Goal: Use online tool/utility: Utilize a website feature to perform a specific function

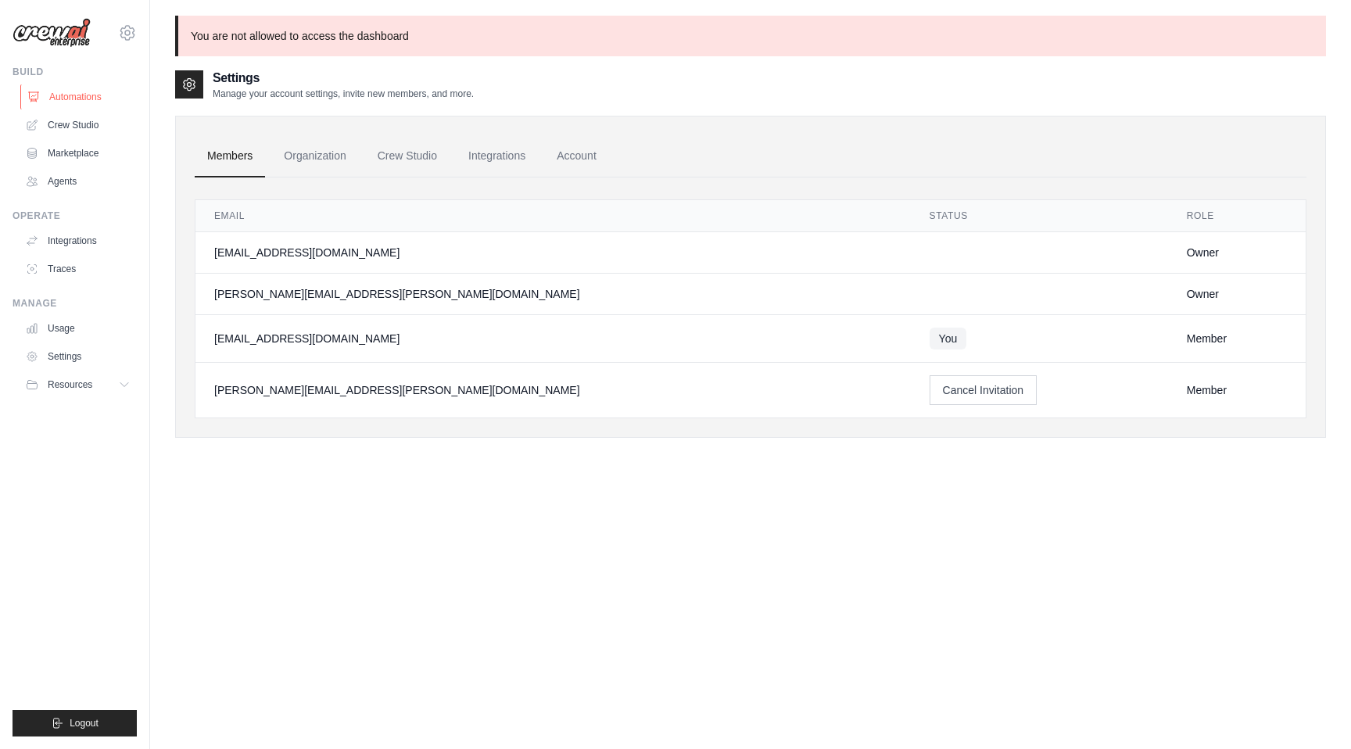
click at [60, 95] on link "Automations" at bounding box center [79, 96] width 118 height 25
click at [70, 122] on link "Crew Studio" at bounding box center [79, 125] width 118 height 25
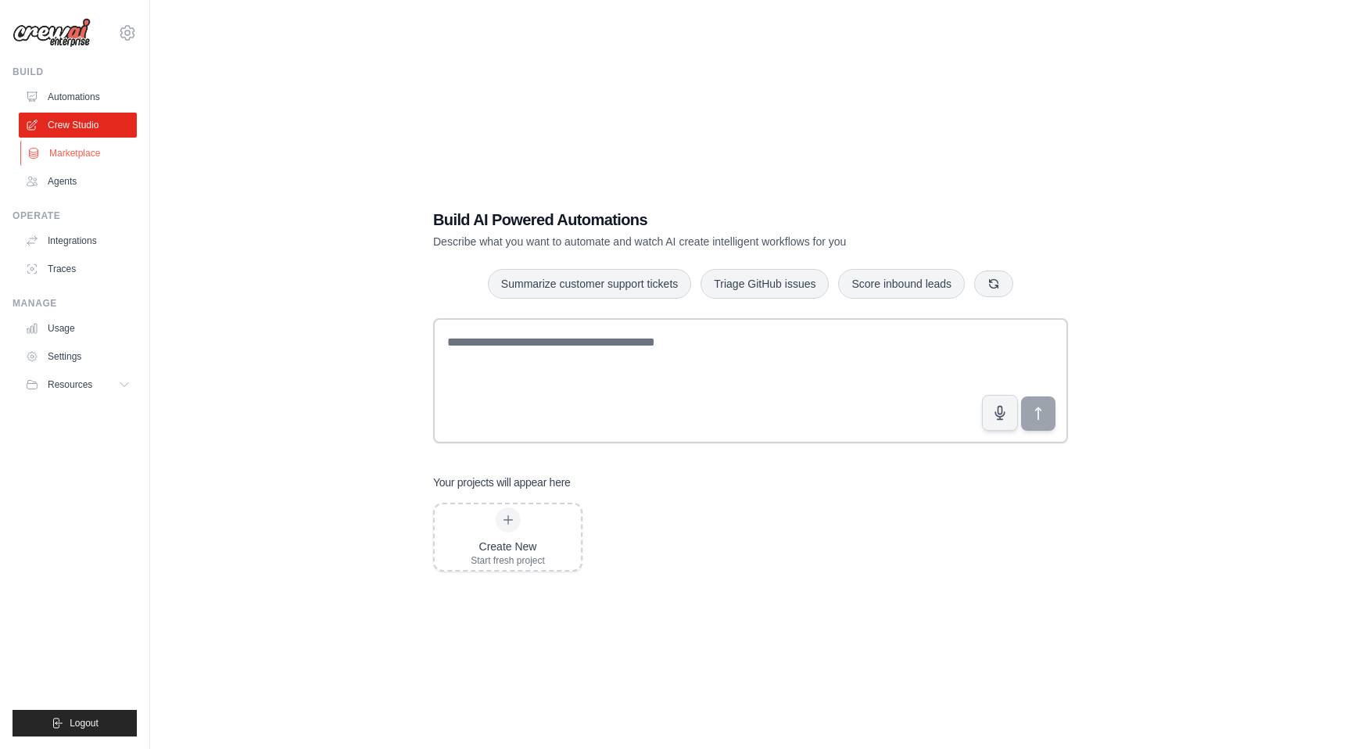
click at [66, 148] on link "Marketplace" at bounding box center [79, 153] width 118 height 25
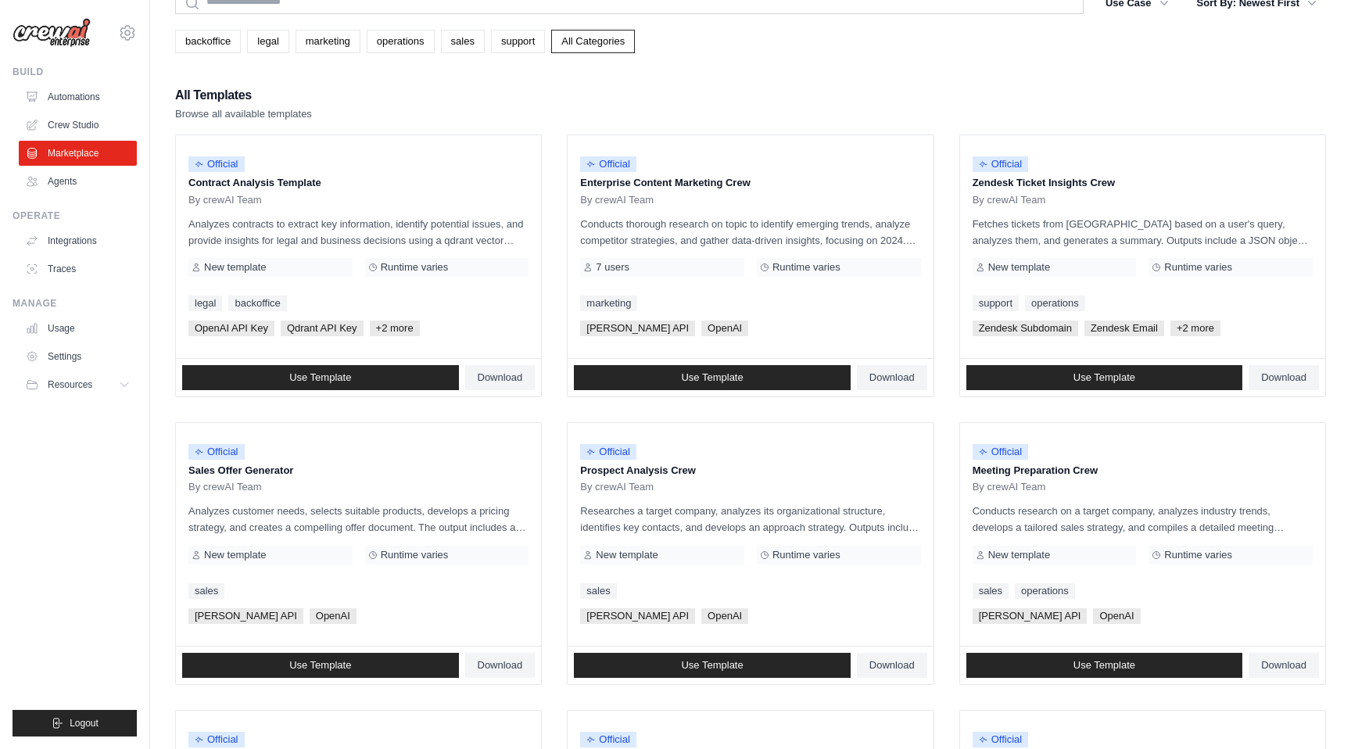
scroll to position [96, 0]
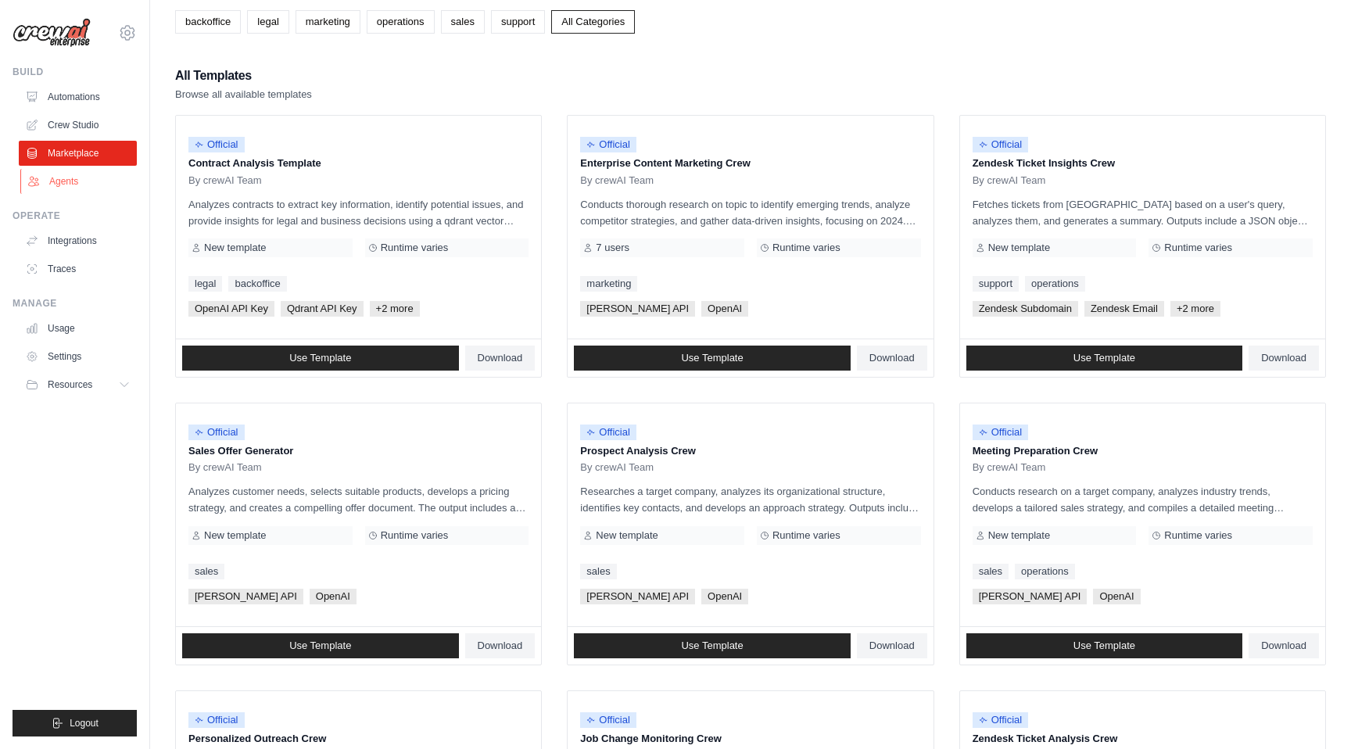
click at [62, 170] on link "Agents" at bounding box center [79, 181] width 118 height 25
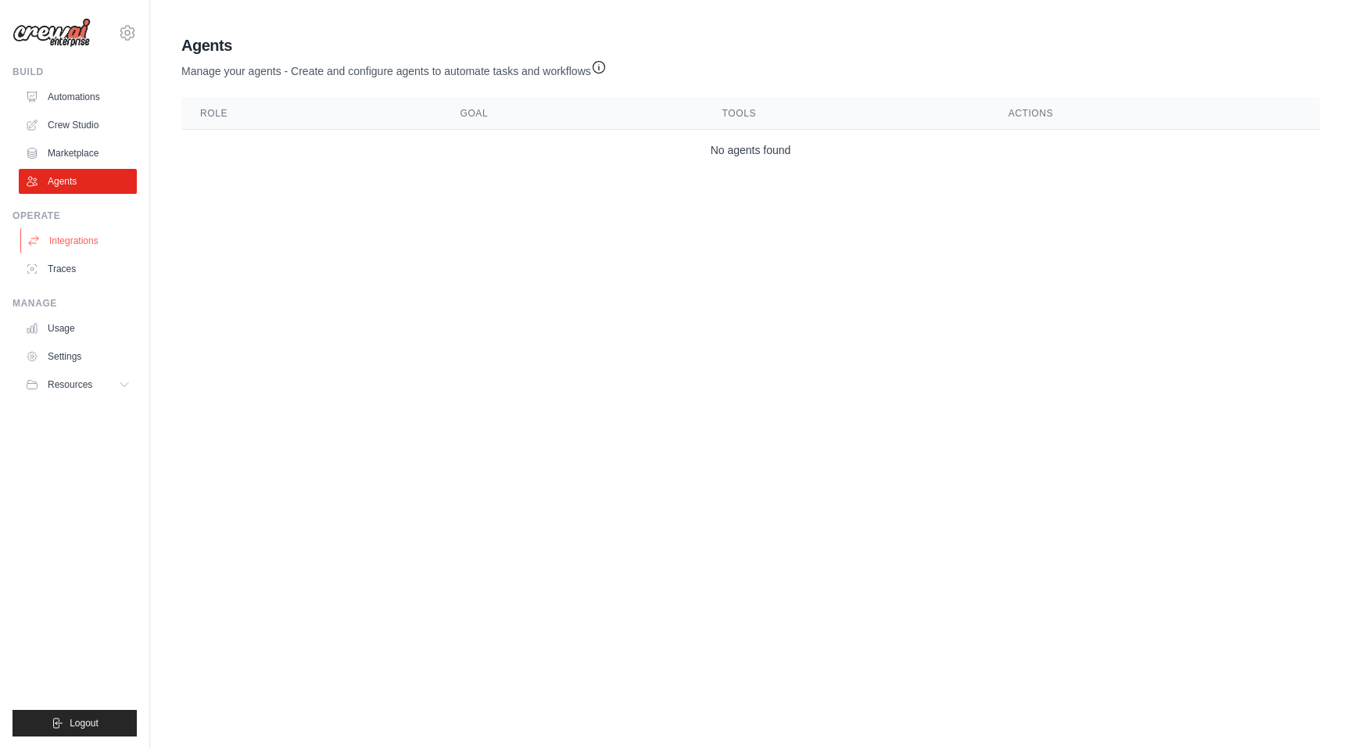
click at [58, 246] on link "Integrations" at bounding box center [79, 240] width 118 height 25
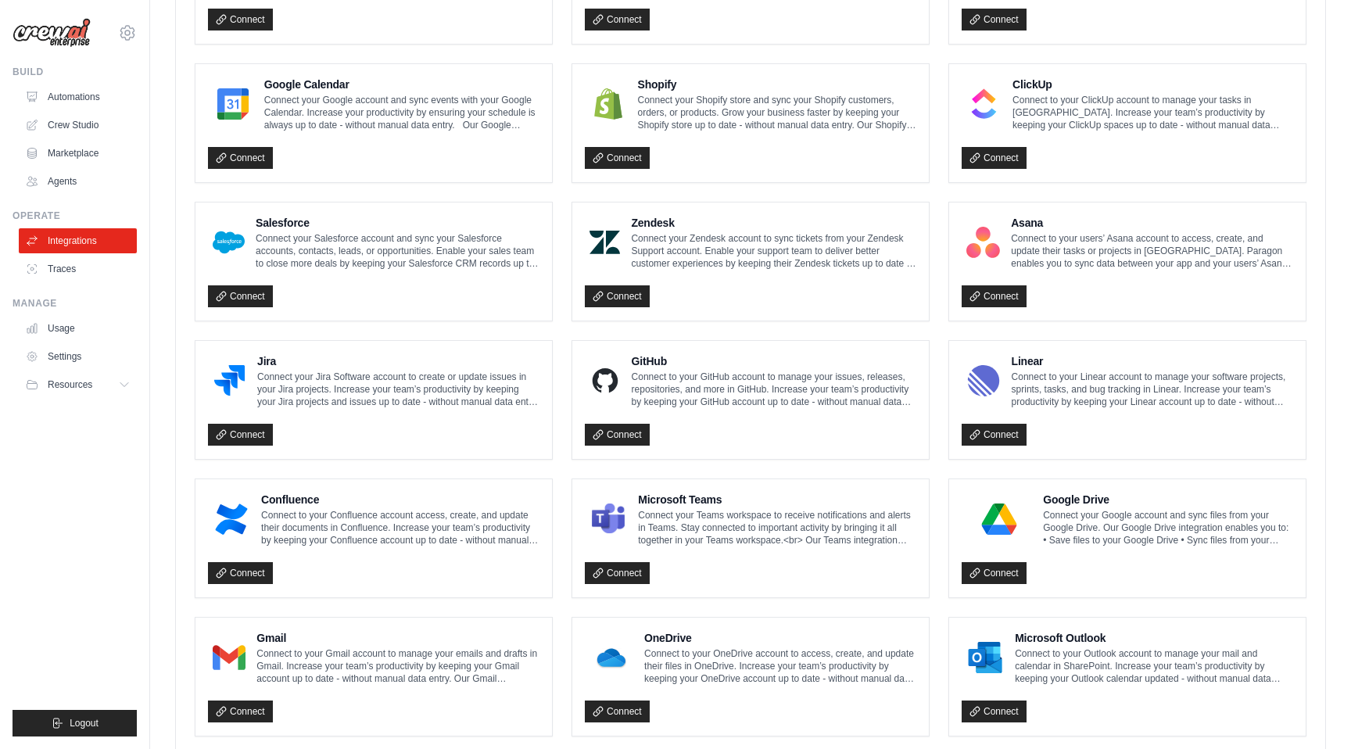
scroll to position [718, 0]
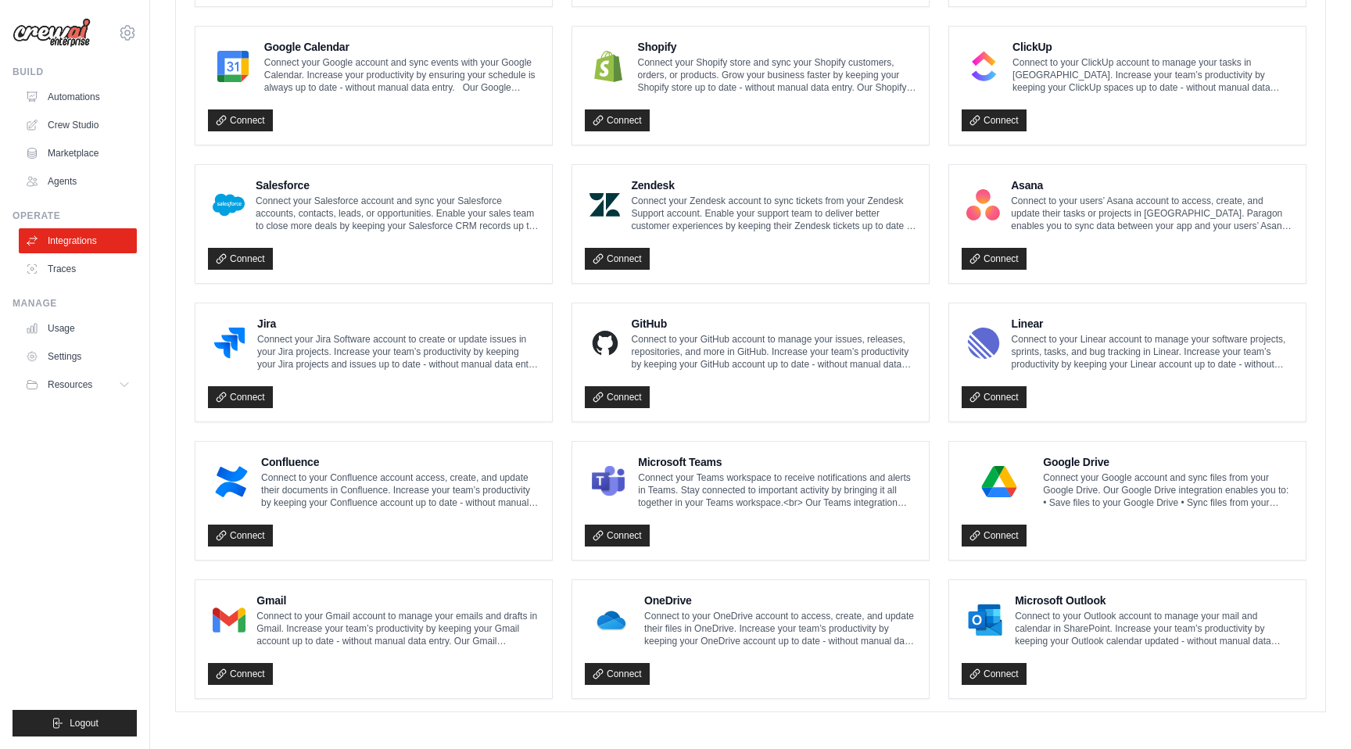
click at [59, 282] on ul "Build Automations Crew Studio Marketplace Agents" at bounding box center [75, 401] width 124 height 671
click at [60, 269] on link "Traces" at bounding box center [79, 268] width 118 height 25
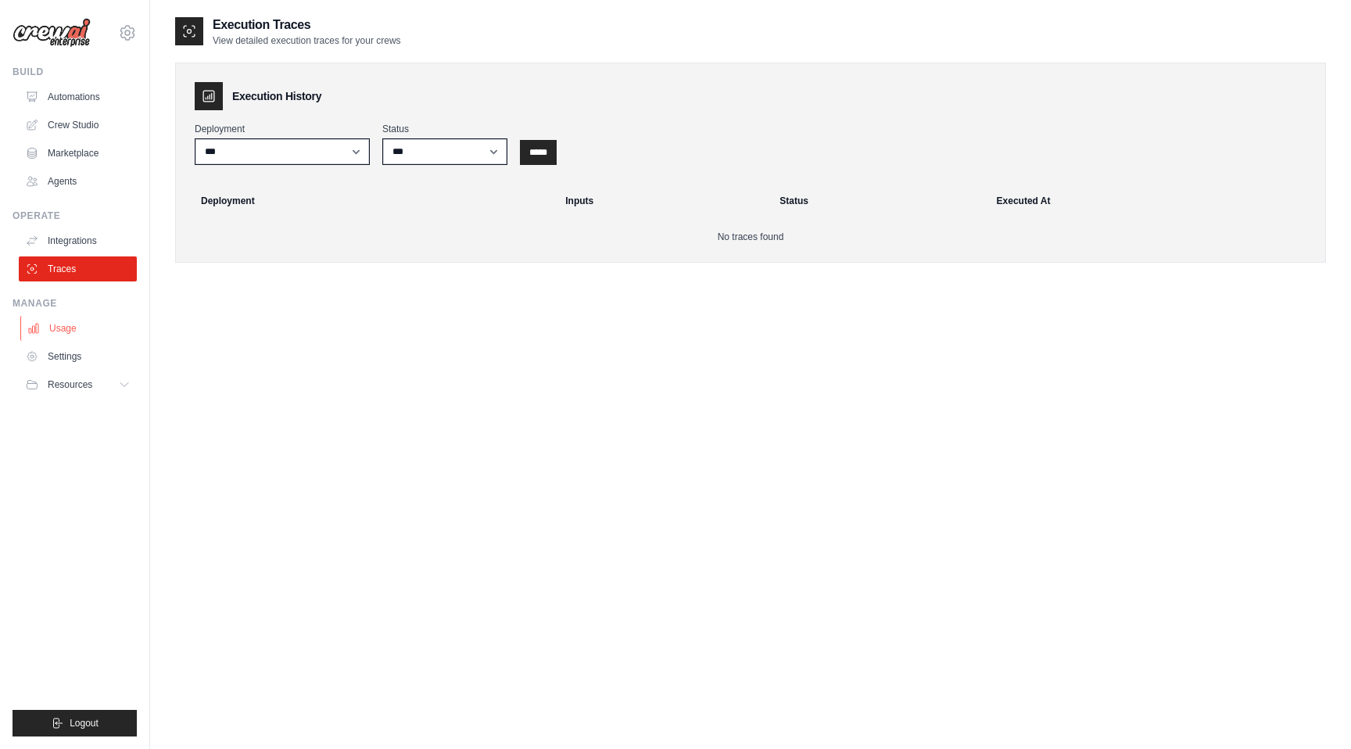
click at [62, 329] on link "Usage" at bounding box center [79, 328] width 118 height 25
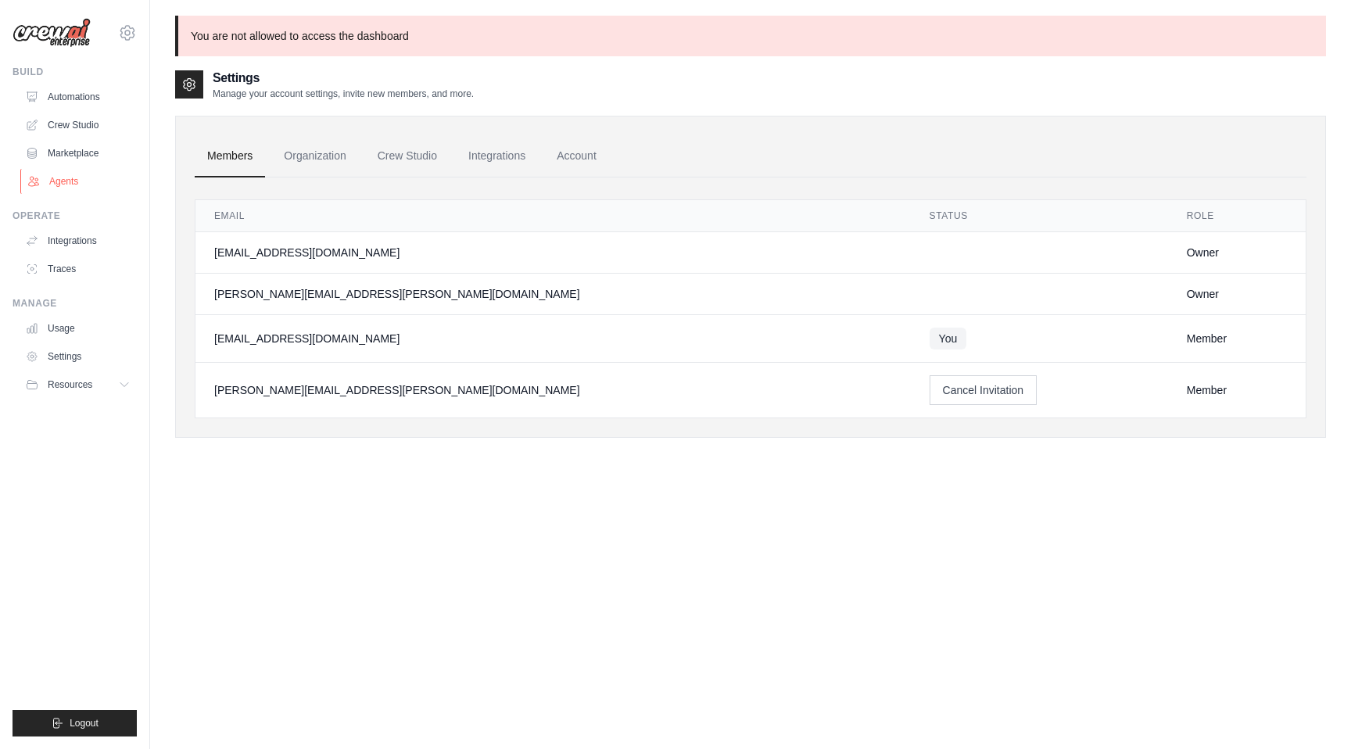
click at [71, 180] on link "Agents" at bounding box center [79, 181] width 118 height 25
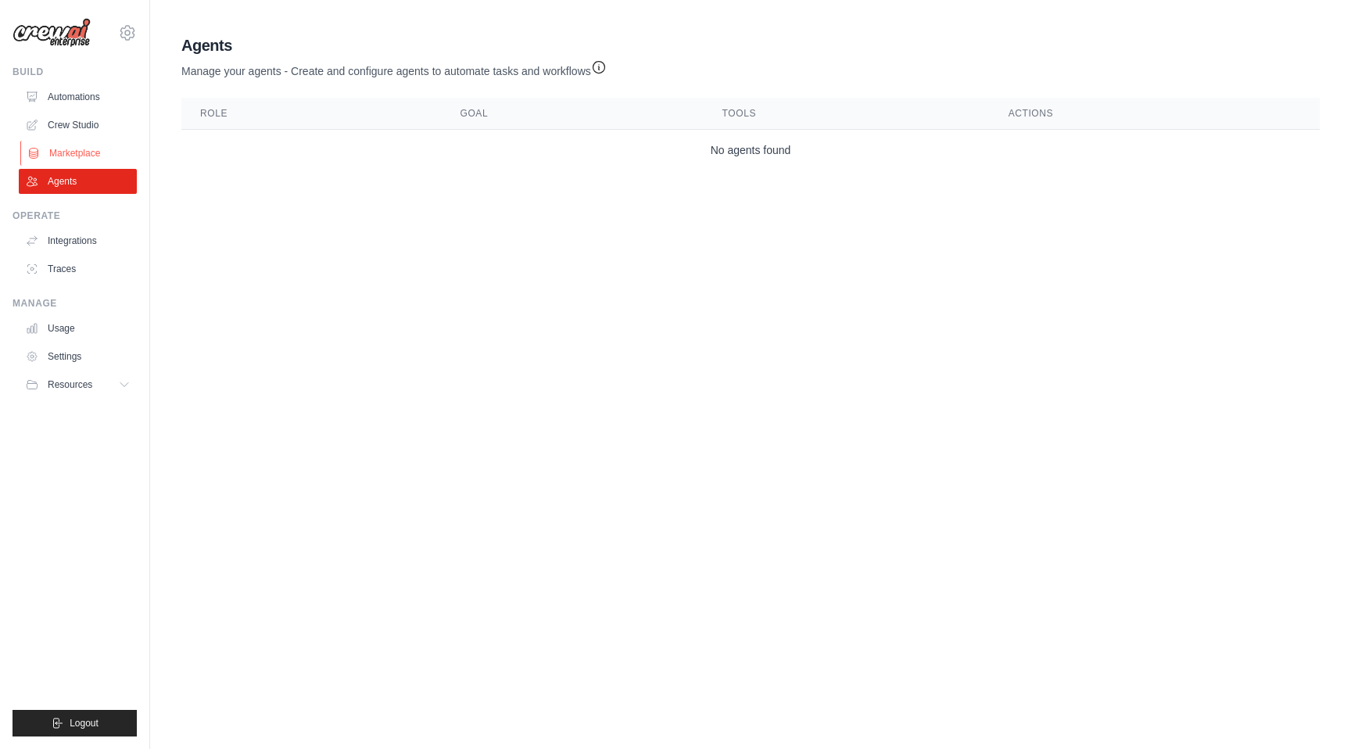
click at [77, 152] on link "Marketplace" at bounding box center [79, 153] width 118 height 25
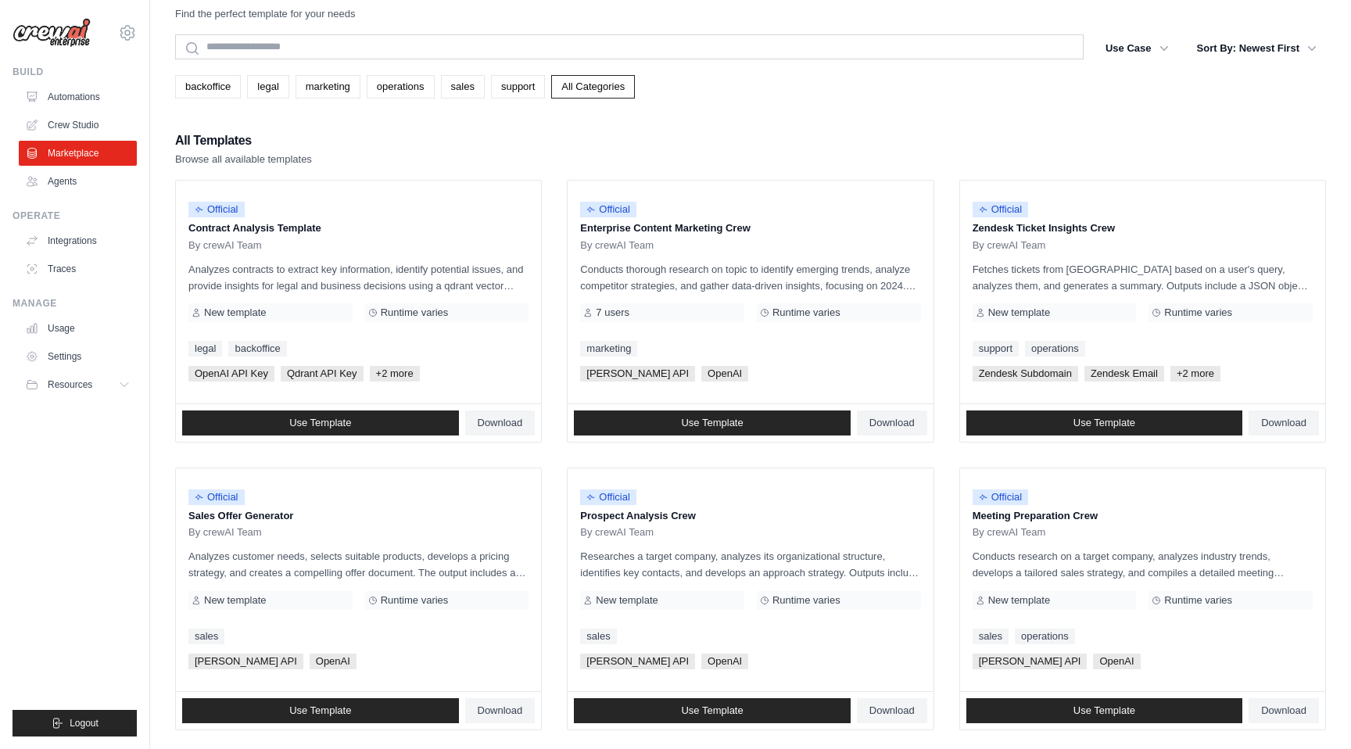
scroll to position [33, 0]
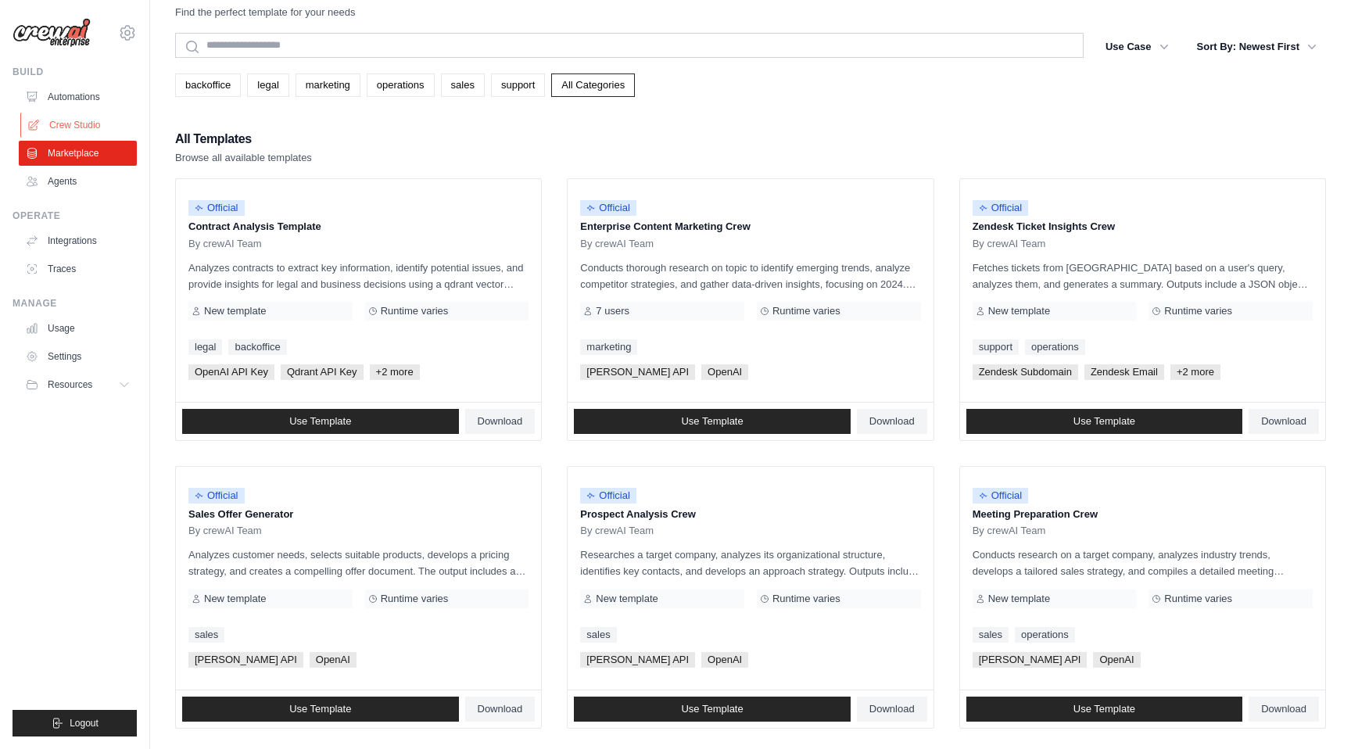
click at [68, 117] on link "Crew Studio" at bounding box center [79, 125] width 118 height 25
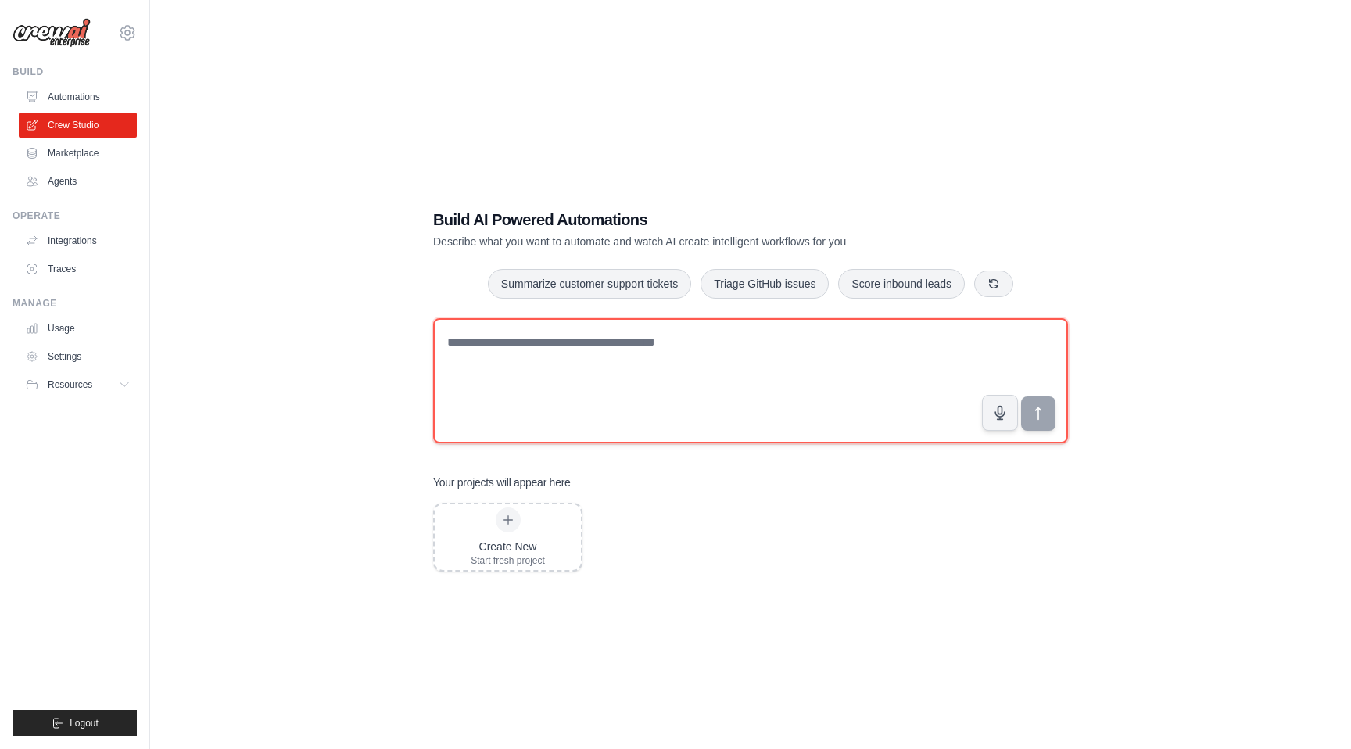
click at [604, 344] on textarea at bounding box center [750, 380] width 635 height 125
type textarea "**********"
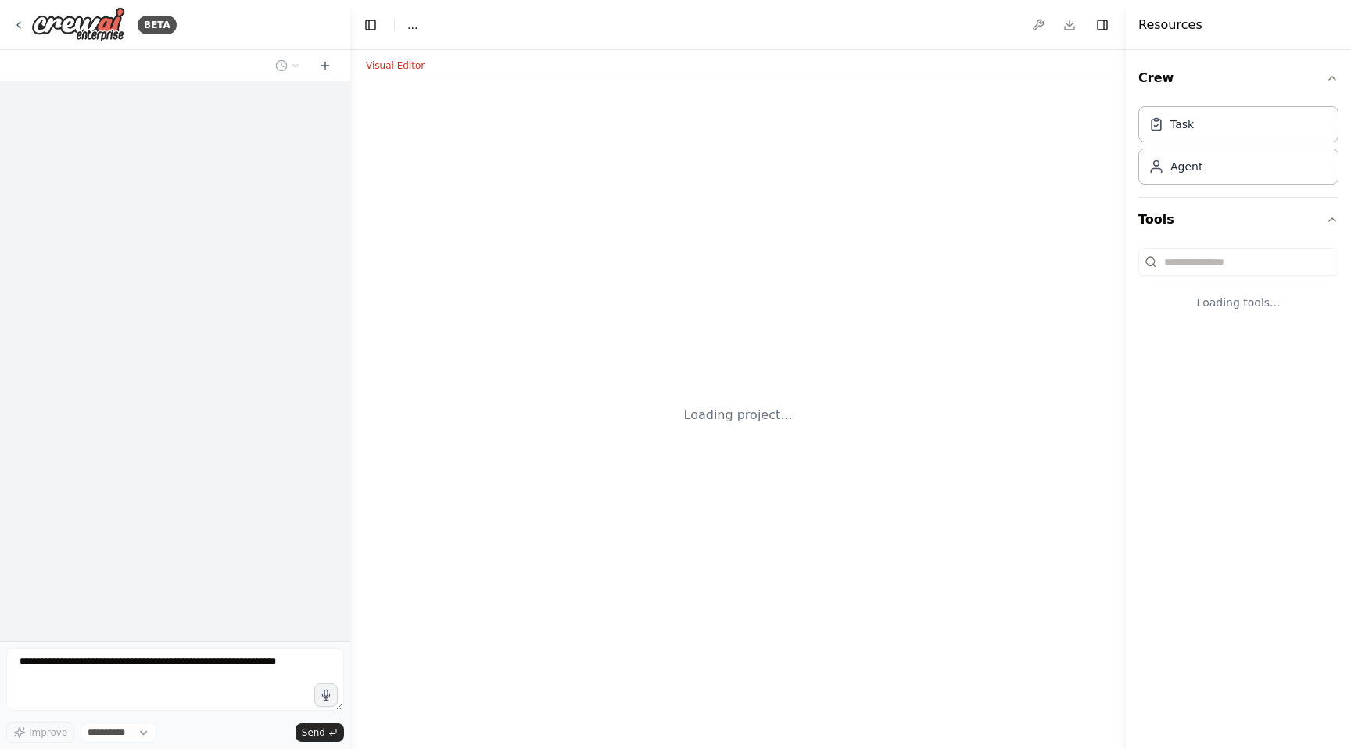
select select "****"
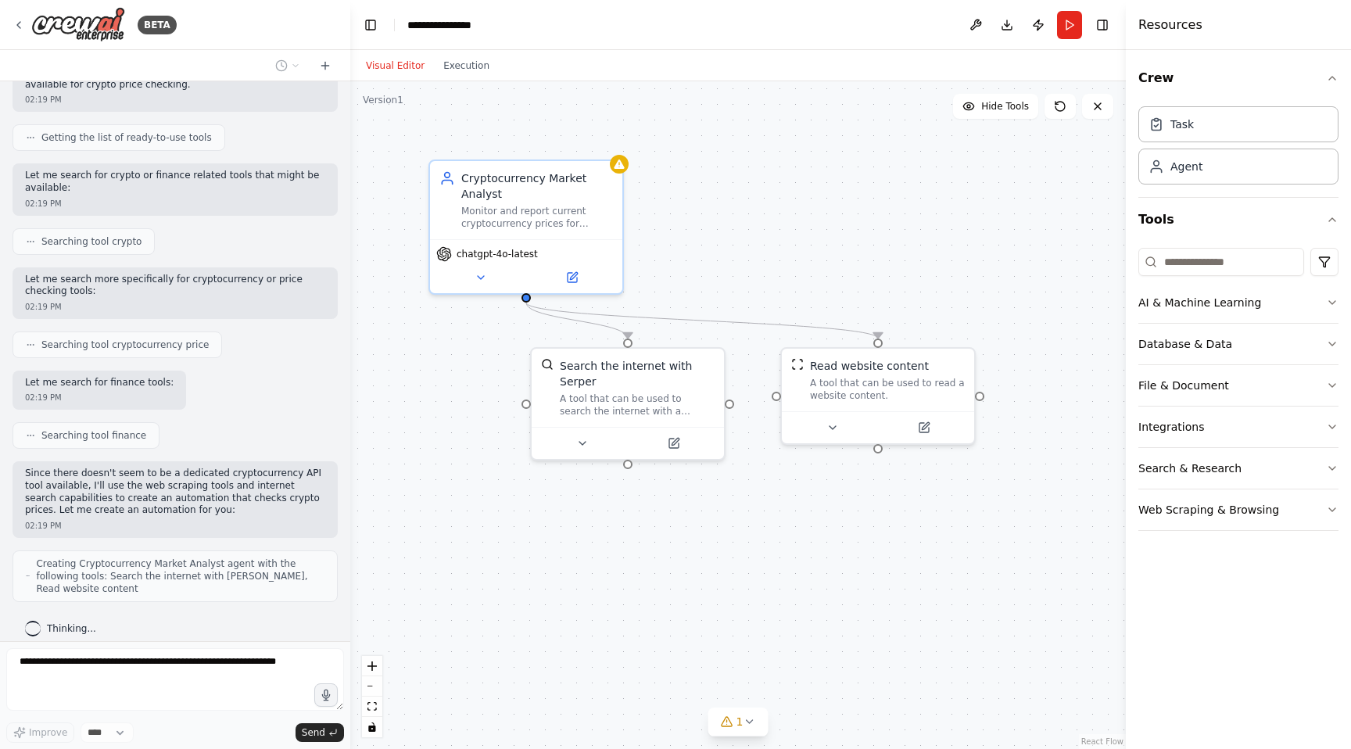
scroll to position [217, 0]
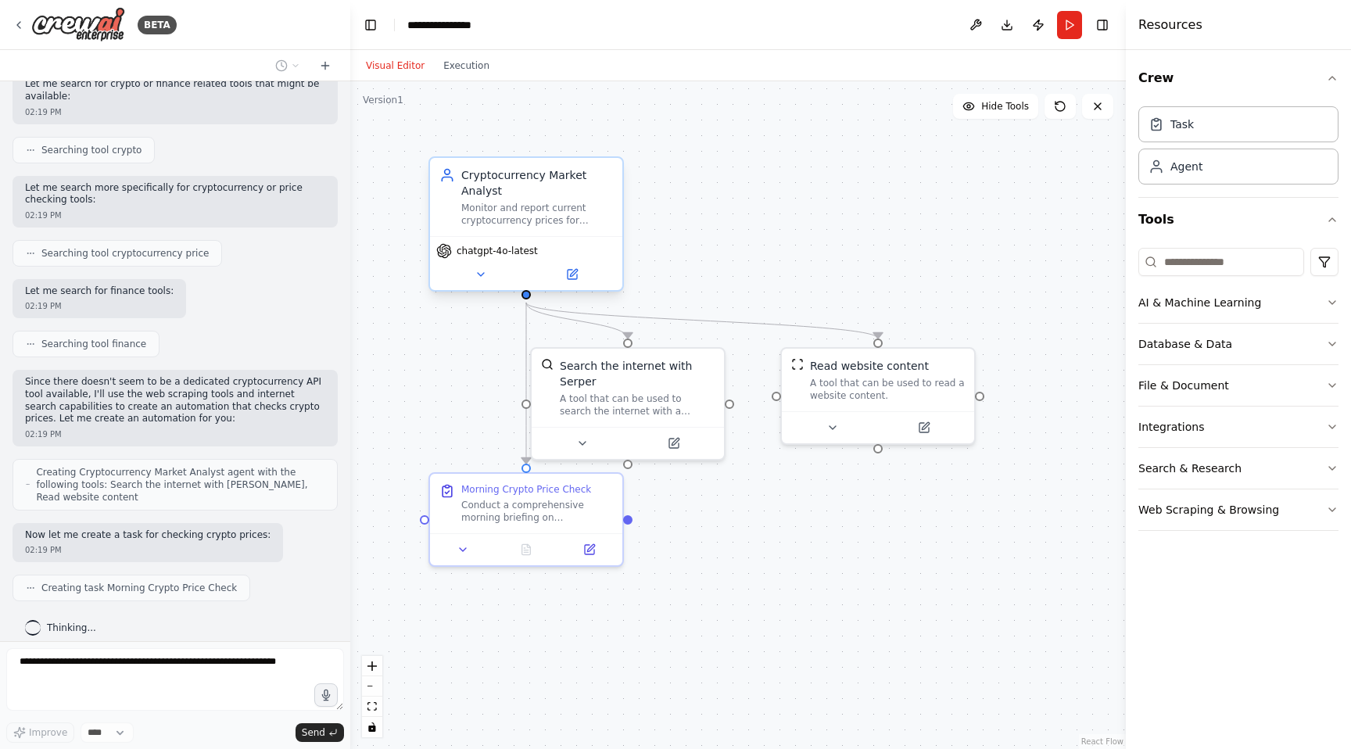
click at [545, 213] on div "Monitor and report current cryptocurrency prices for {crypto_symbols} including…" at bounding box center [537, 214] width 152 height 25
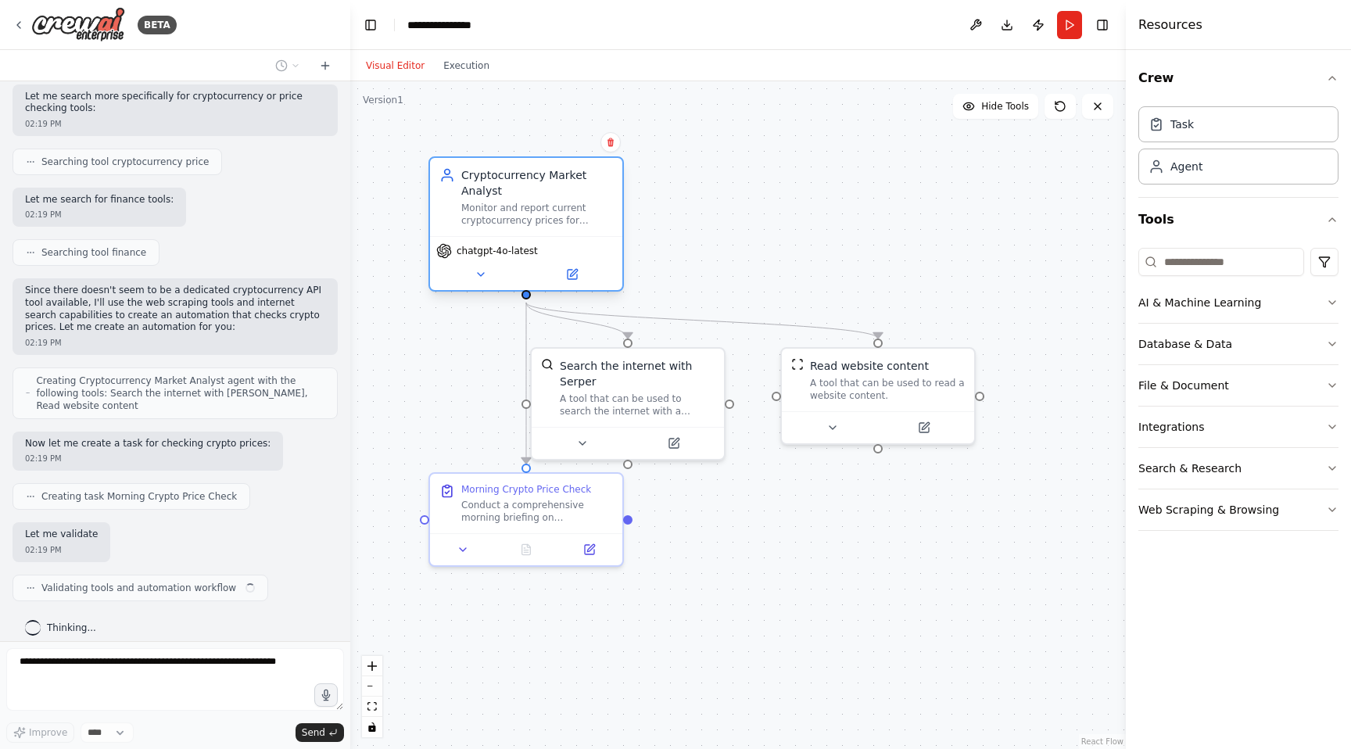
click at [545, 213] on div "Monitor and report current cryptocurrency prices for {crypto_symbols} including…" at bounding box center [537, 214] width 152 height 25
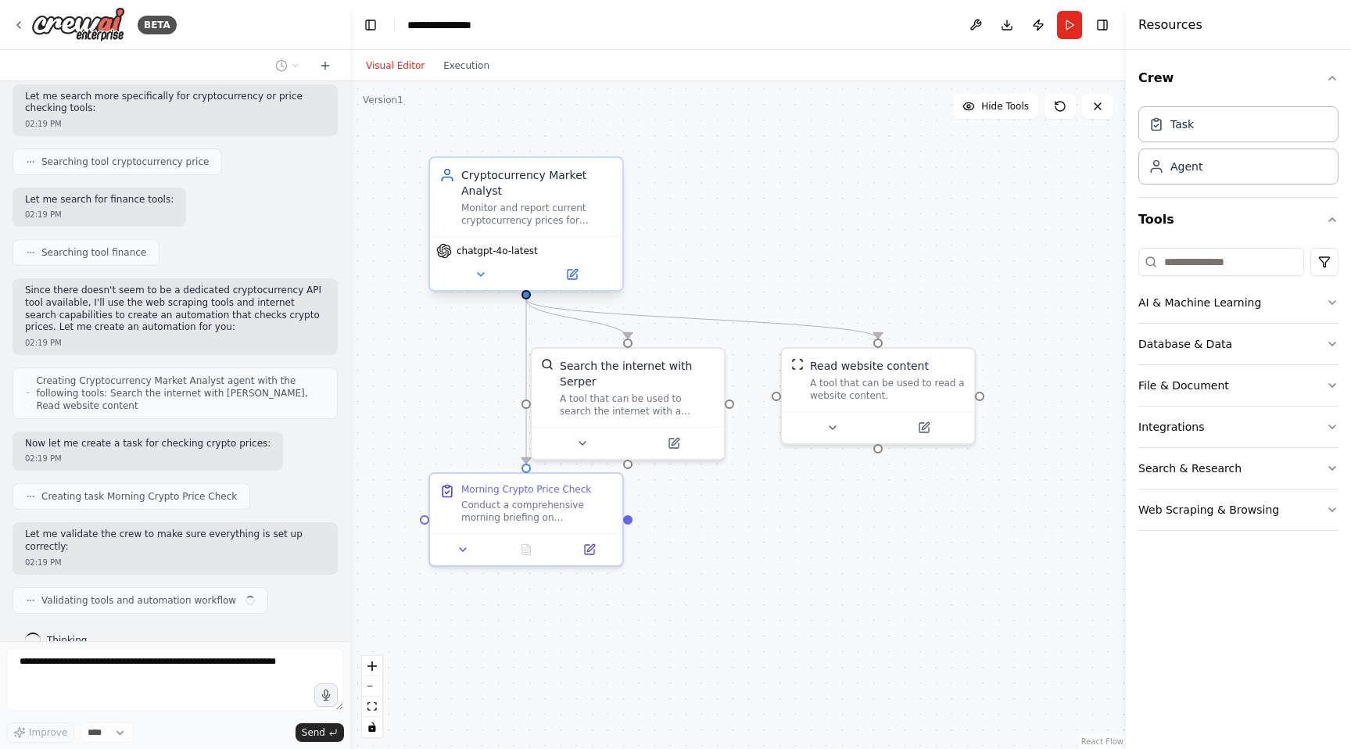
scroll to position [320, 0]
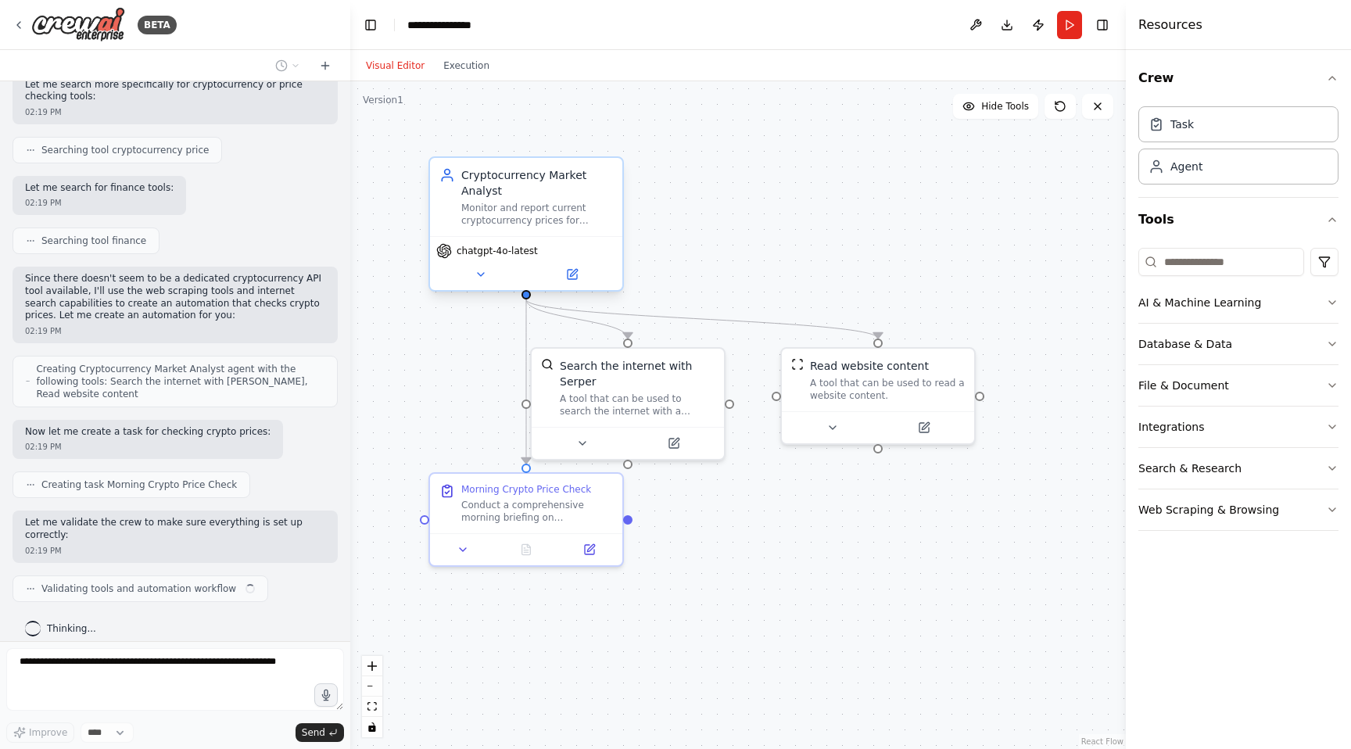
click at [545, 213] on div "Monitor and report current cryptocurrency prices for {crypto_symbols} including…" at bounding box center [537, 214] width 152 height 25
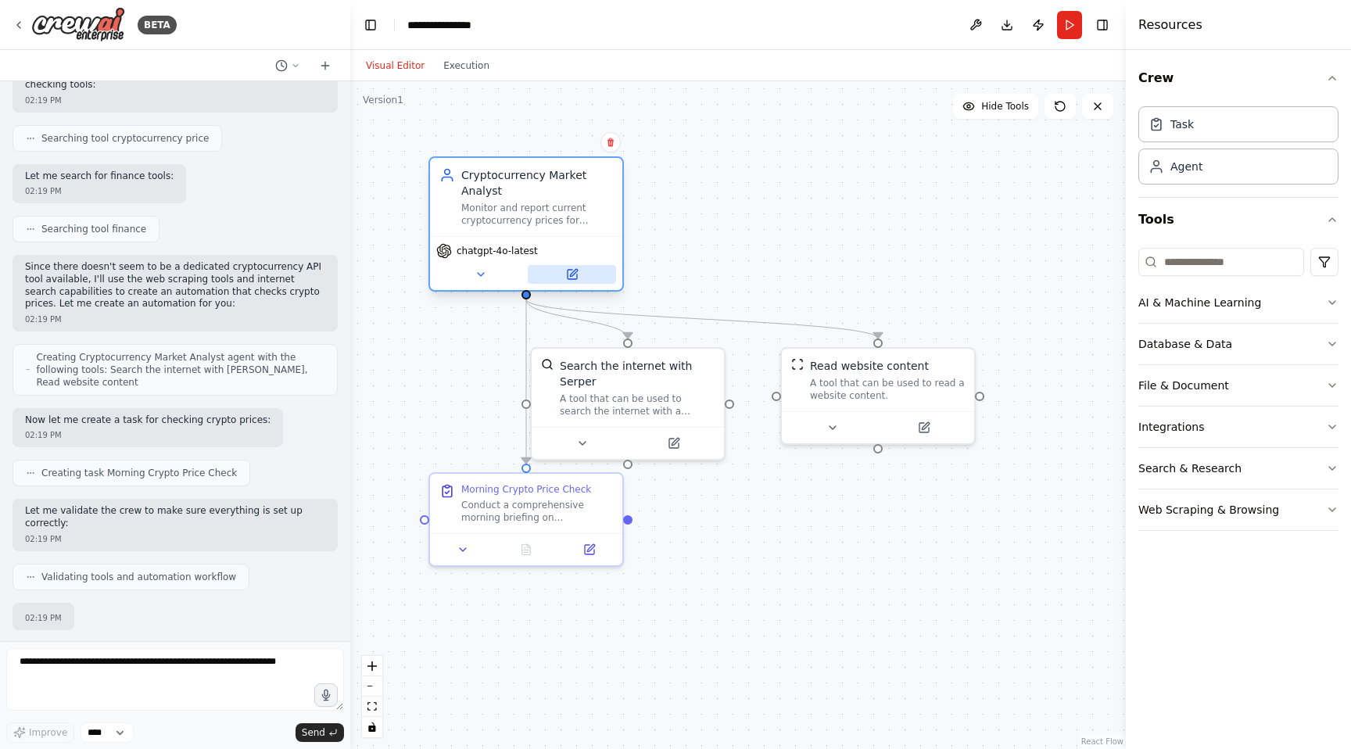
scroll to position [412, 0]
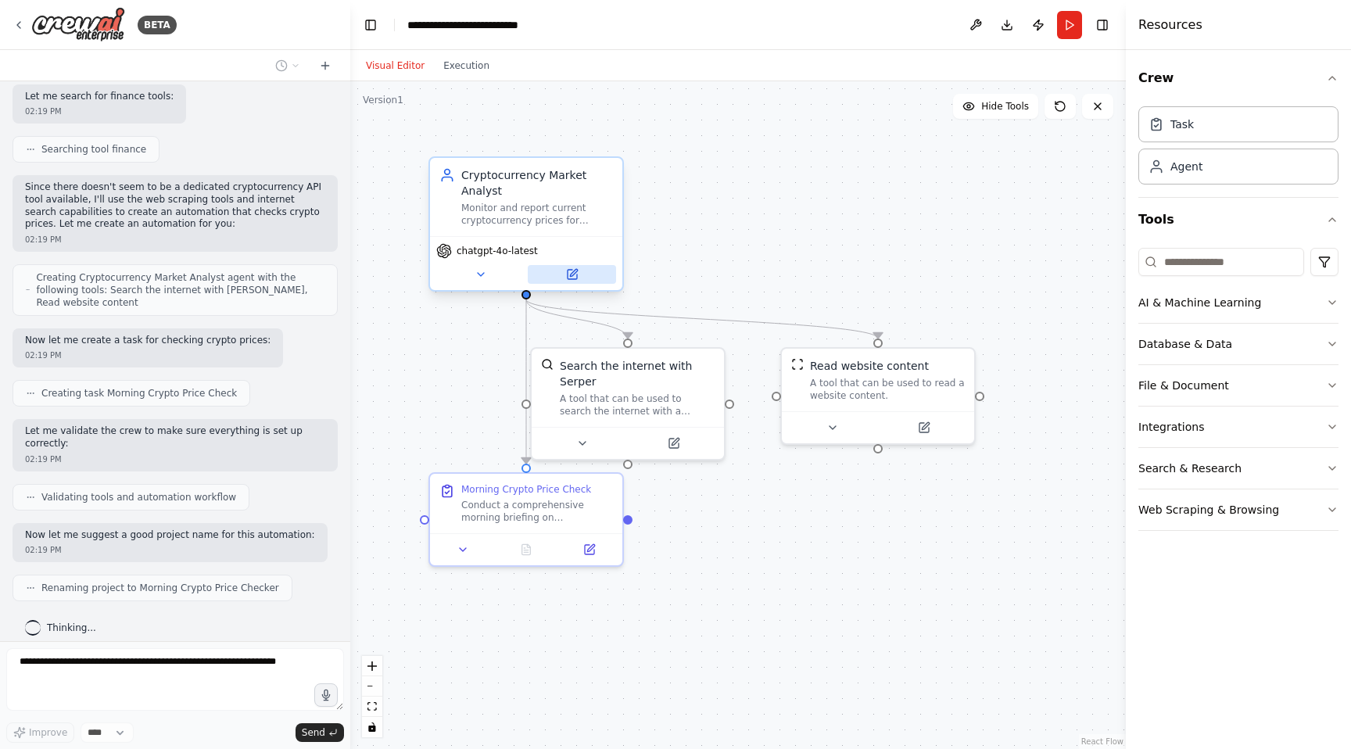
click at [576, 274] on icon at bounding box center [571, 274] width 9 height 9
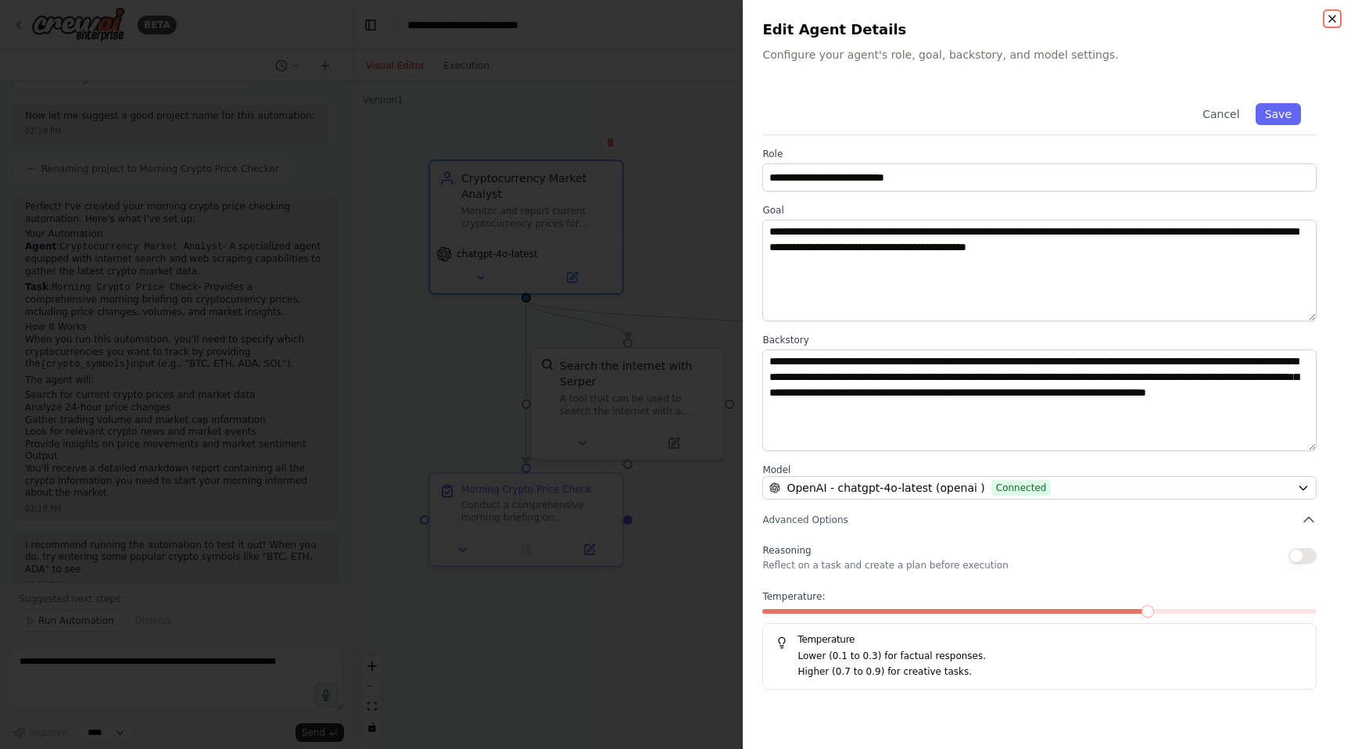
scroll to position [843, 0]
click at [1331, 17] on icon "button" at bounding box center [1332, 19] width 13 height 13
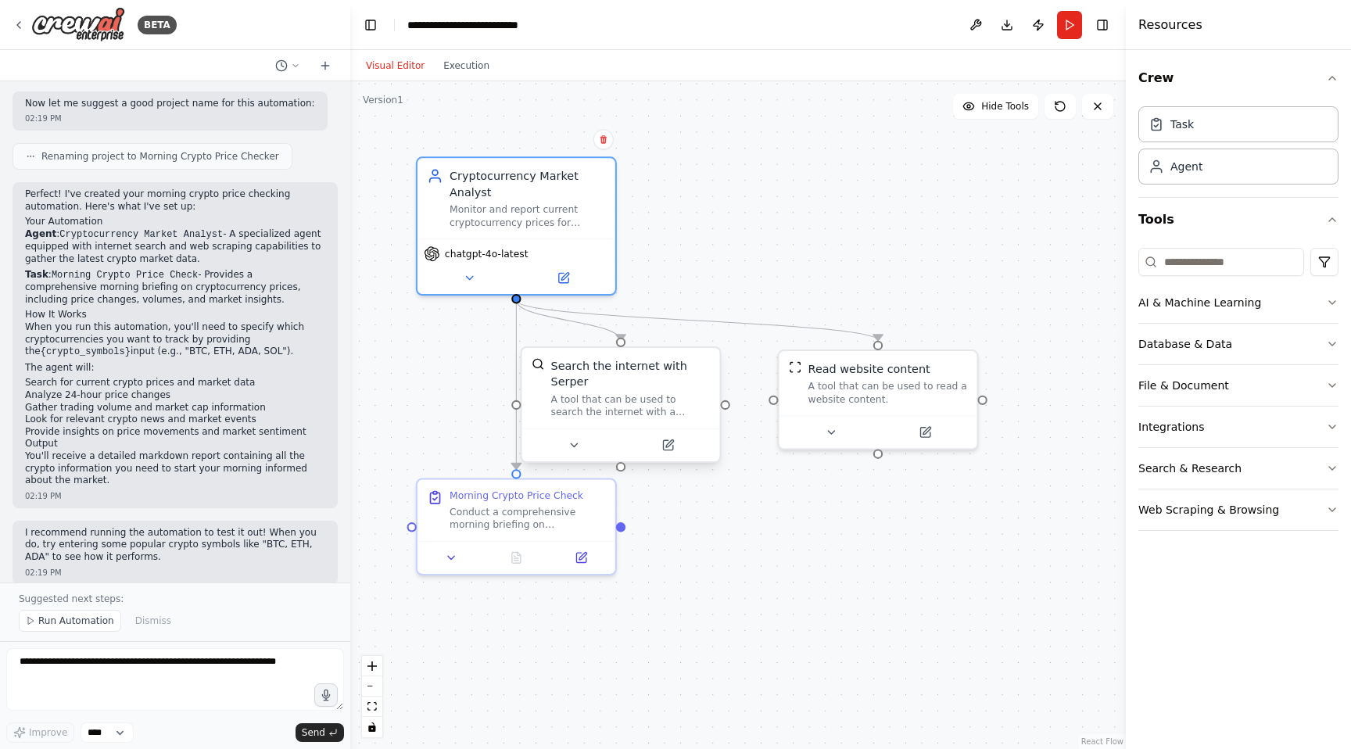
click at [600, 391] on div "Search the internet with Serper A tool that can be used to search the internet …" at bounding box center [630, 387] width 159 height 61
click at [537, 511] on div "Conduct a comprehensive morning briefing on cryptocurrency prices for {crypto_s…" at bounding box center [527, 515] width 156 height 26
click at [583, 560] on button at bounding box center [580, 555] width 55 height 20
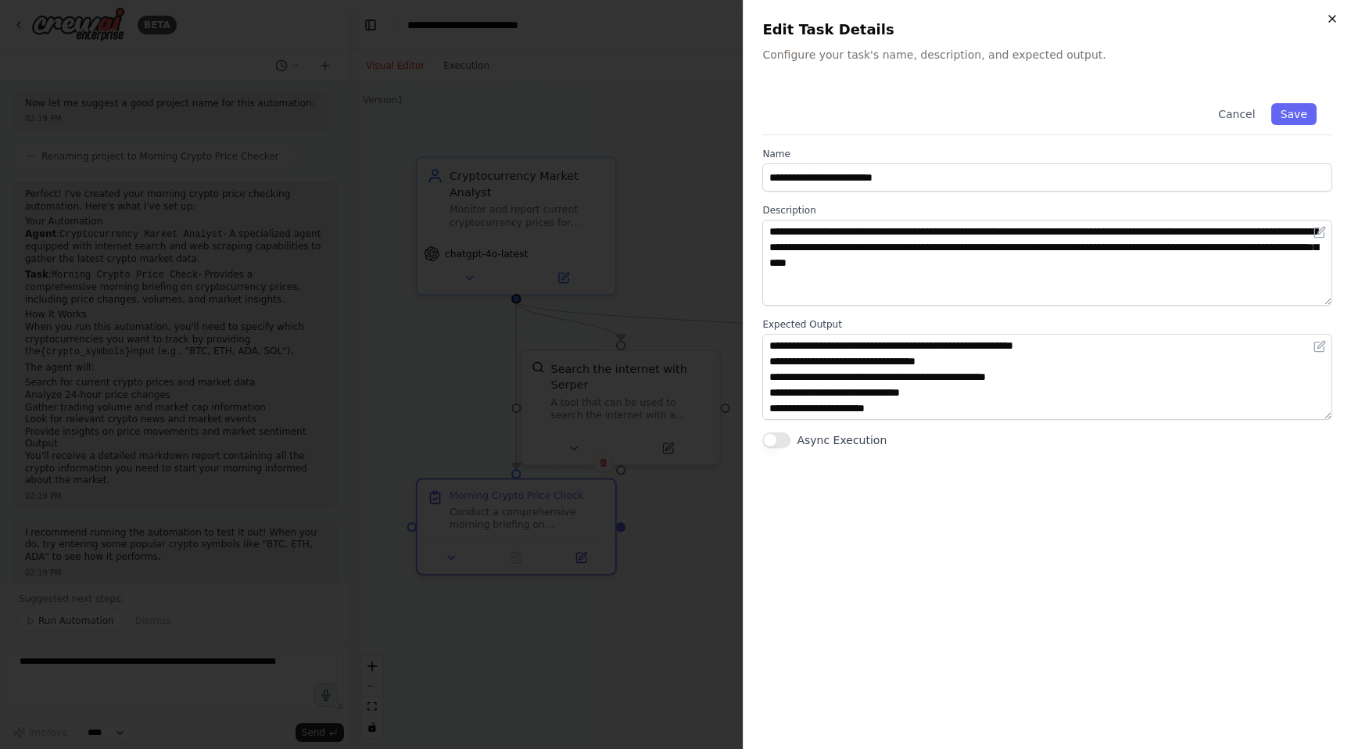
click at [1332, 16] on icon "button" at bounding box center [1332, 19] width 13 height 13
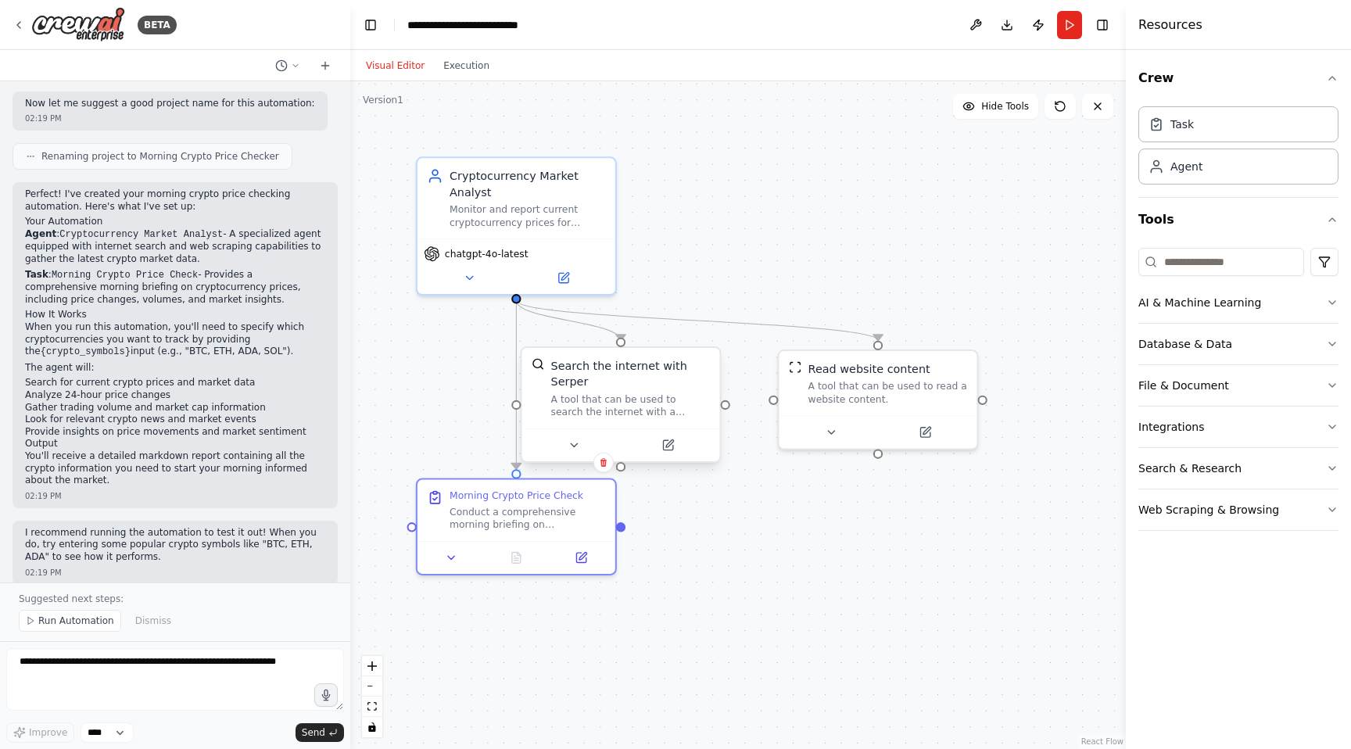
click at [636, 397] on div "A tool that can be used to search the internet with a search_query. Supports di…" at bounding box center [630, 406] width 159 height 26
click at [626, 395] on div "A tool that can be used to search the internet with a search_query. Supports di…" at bounding box center [630, 406] width 159 height 26
click at [672, 446] on icon at bounding box center [667, 444] width 9 height 9
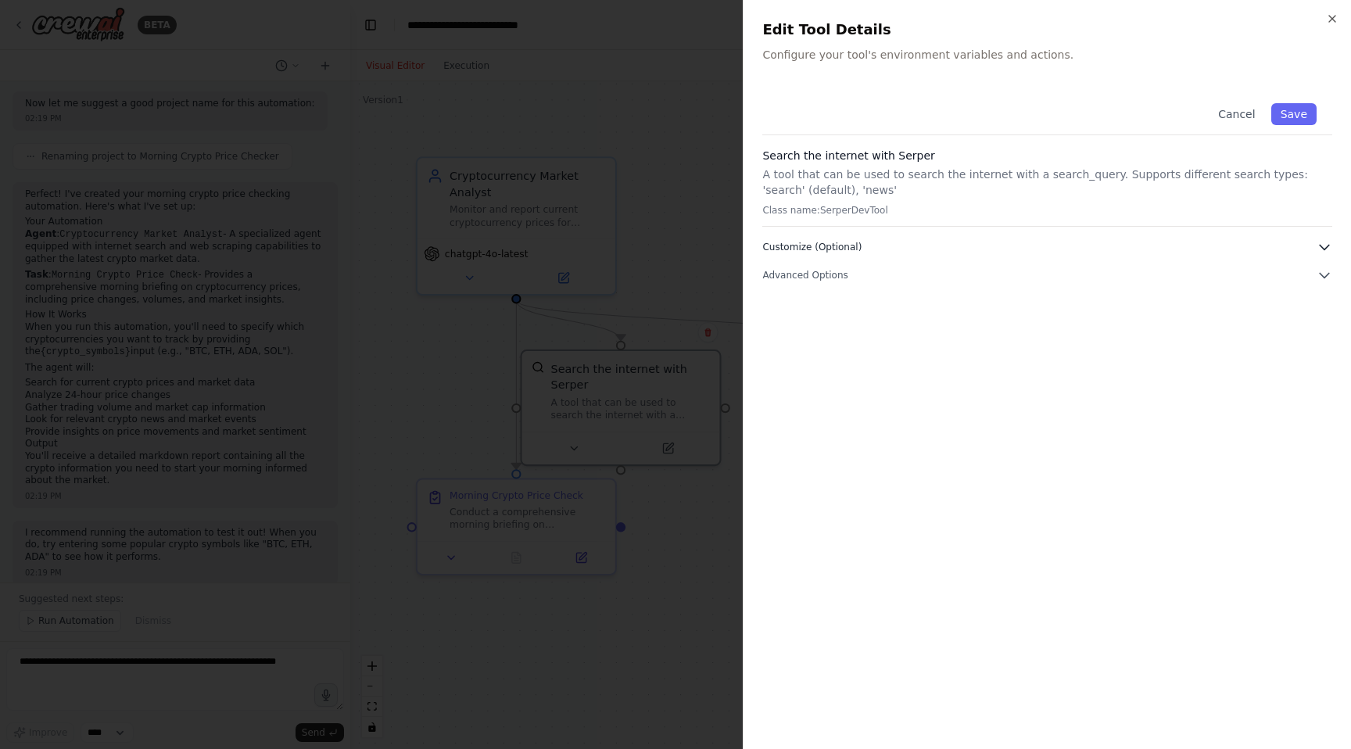
click at [1319, 247] on icon "button" at bounding box center [1324, 247] width 16 height 16
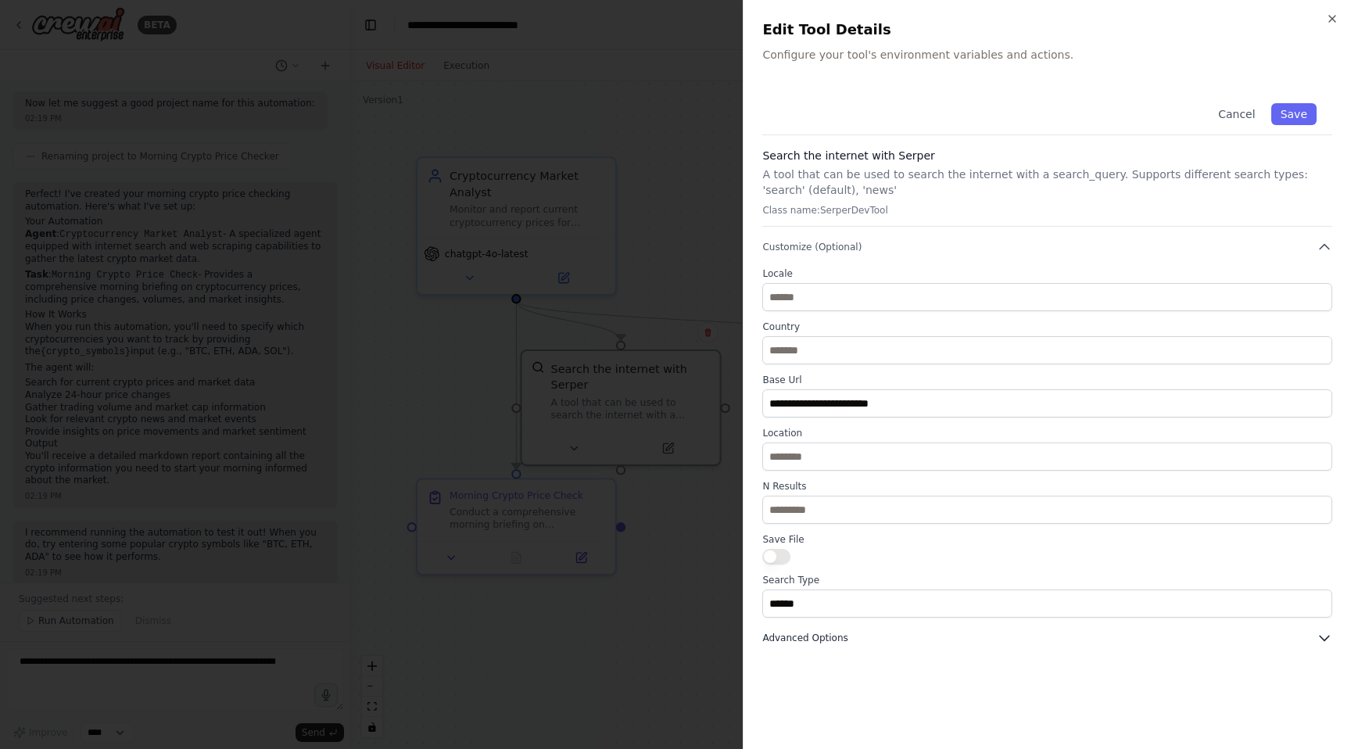
click at [951, 643] on button "Advanced Options" at bounding box center [1047, 638] width 570 height 16
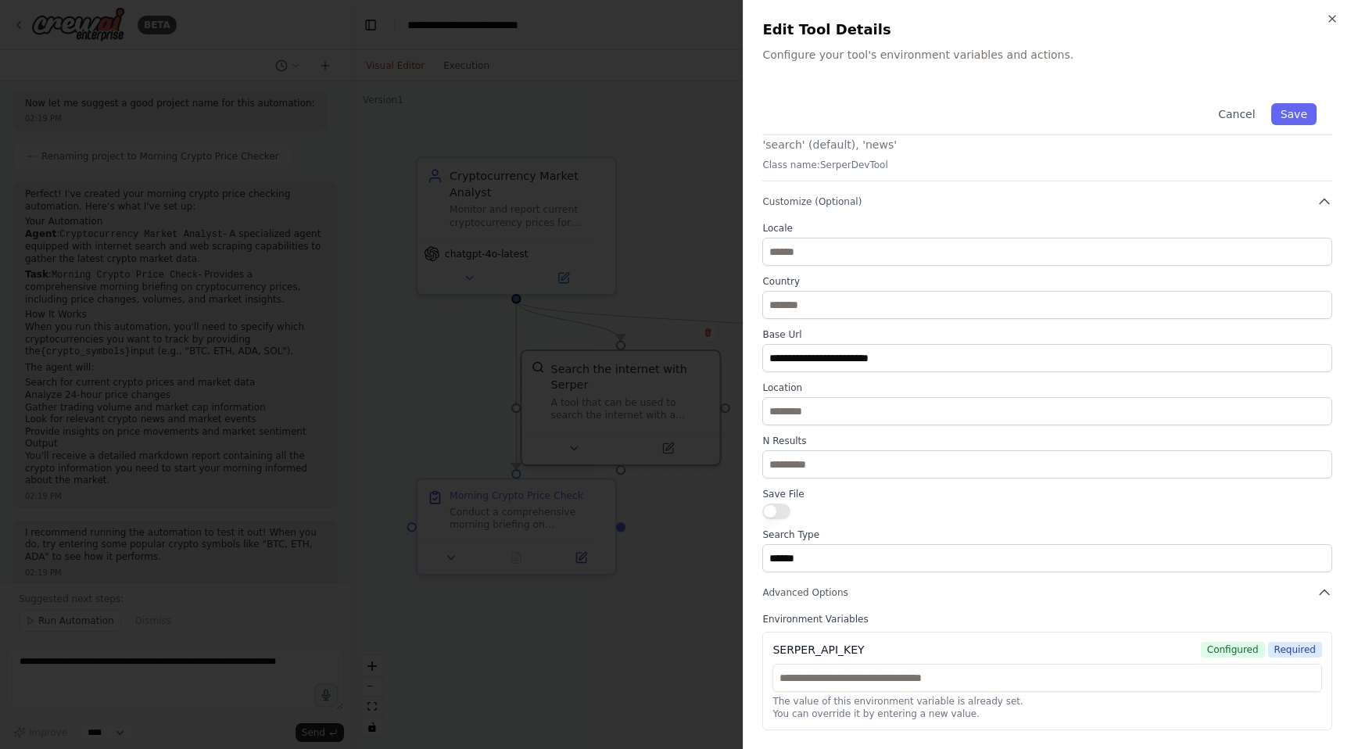
scroll to position [0, 0]
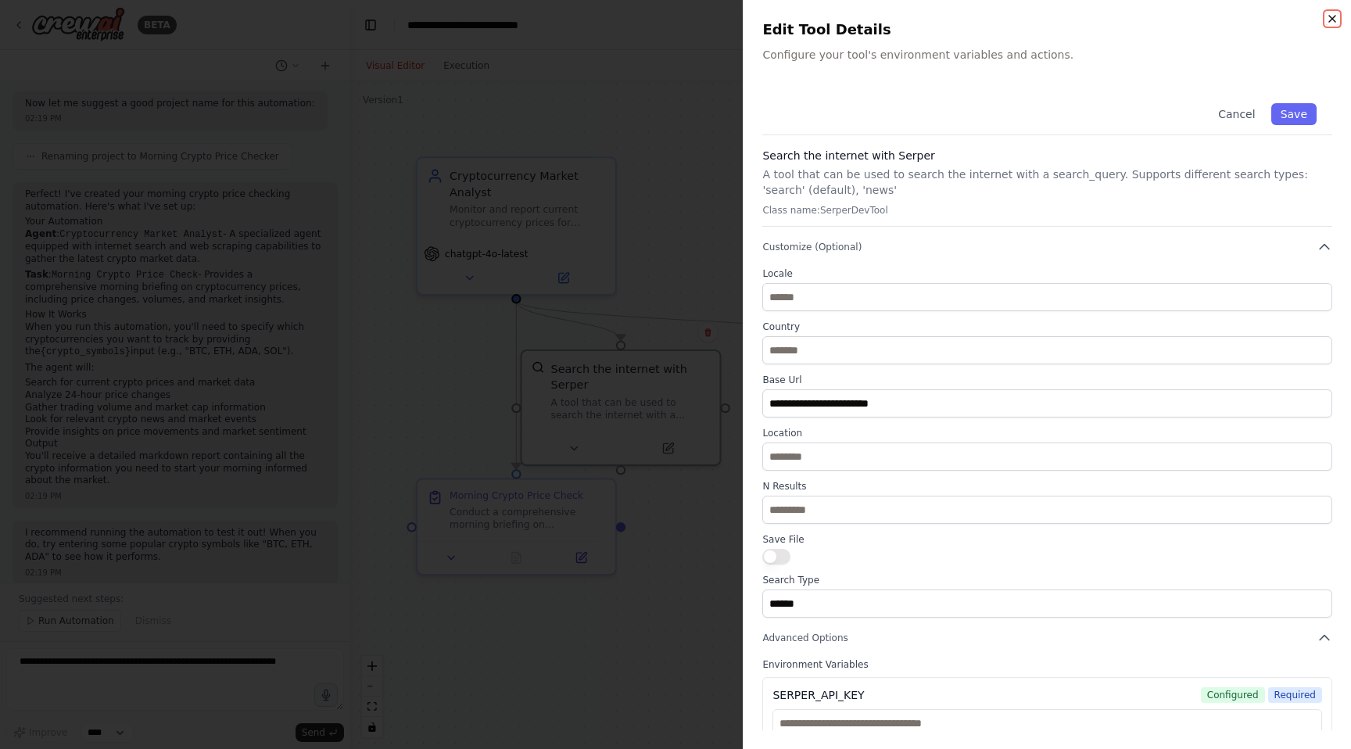
click at [1333, 17] on icon "button" at bounding box center [1332, 19] width 6 height 6
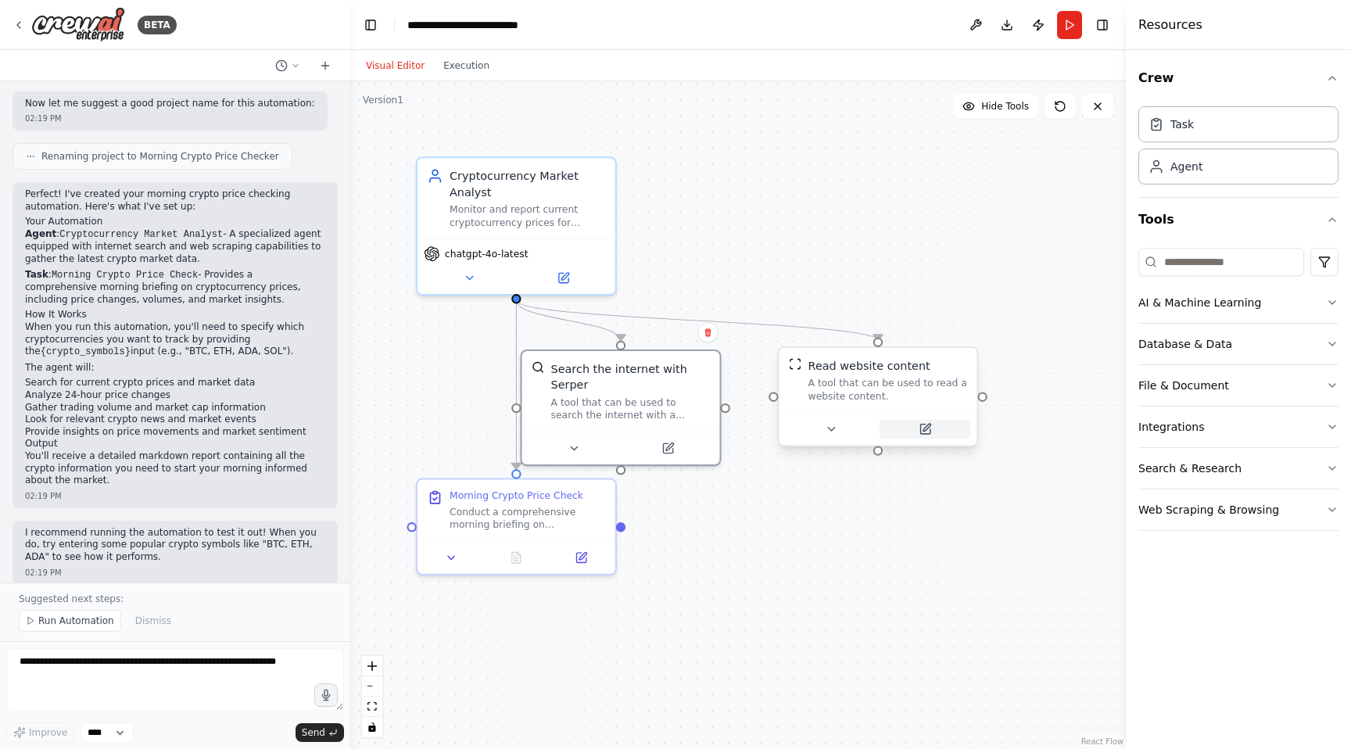
click at [929, 431] on icon at bounding box center [924, 428] width 9 height 9
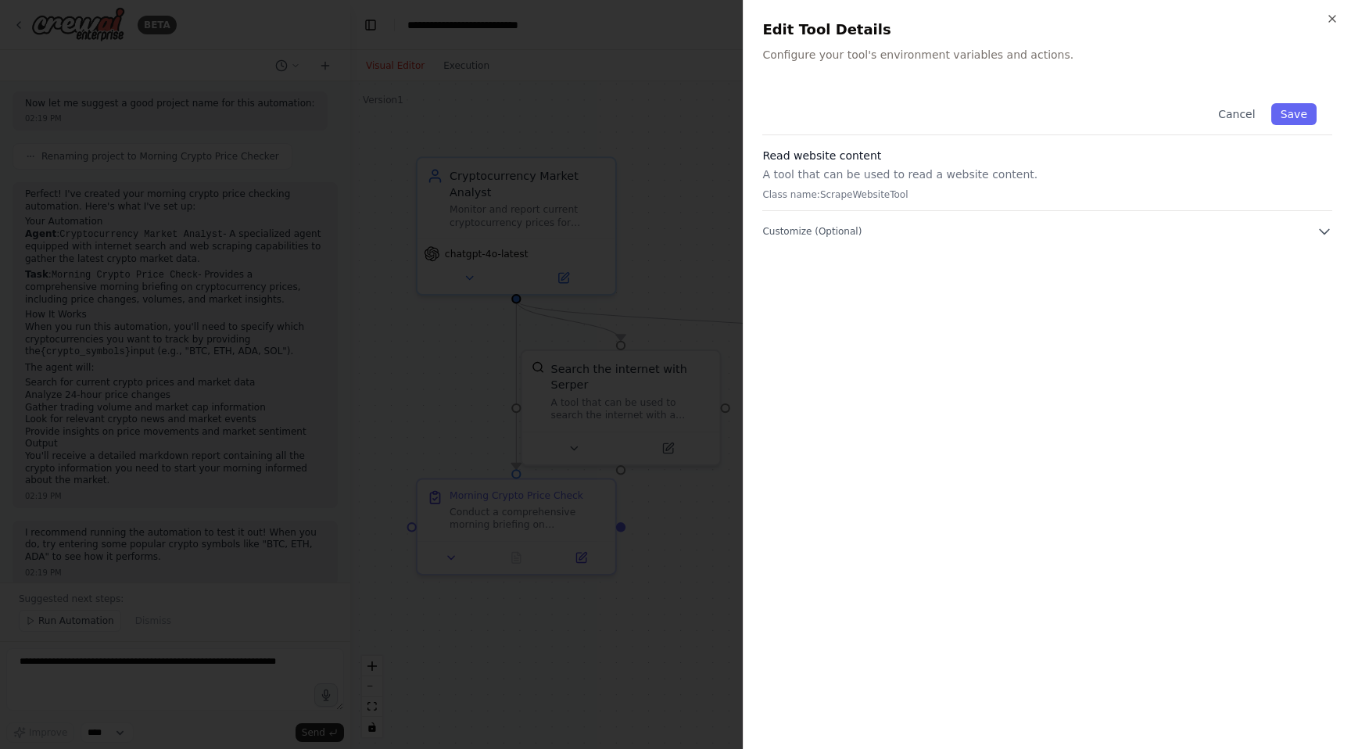
click at [1334, 10] on div "Close Edit Tool Details Configure your tool's environment variables and actions…" at bounding box center [1047, 374] width 608 height 749
click at [1333, 11] on div "Close Edit Tool Details Configure your tool's environment variables and actions…" at bounding box center [1047, 374] width 608 height 749
click at [1330, 18] on icon "button" at bounding box center [1332, 19] width 6 height 6
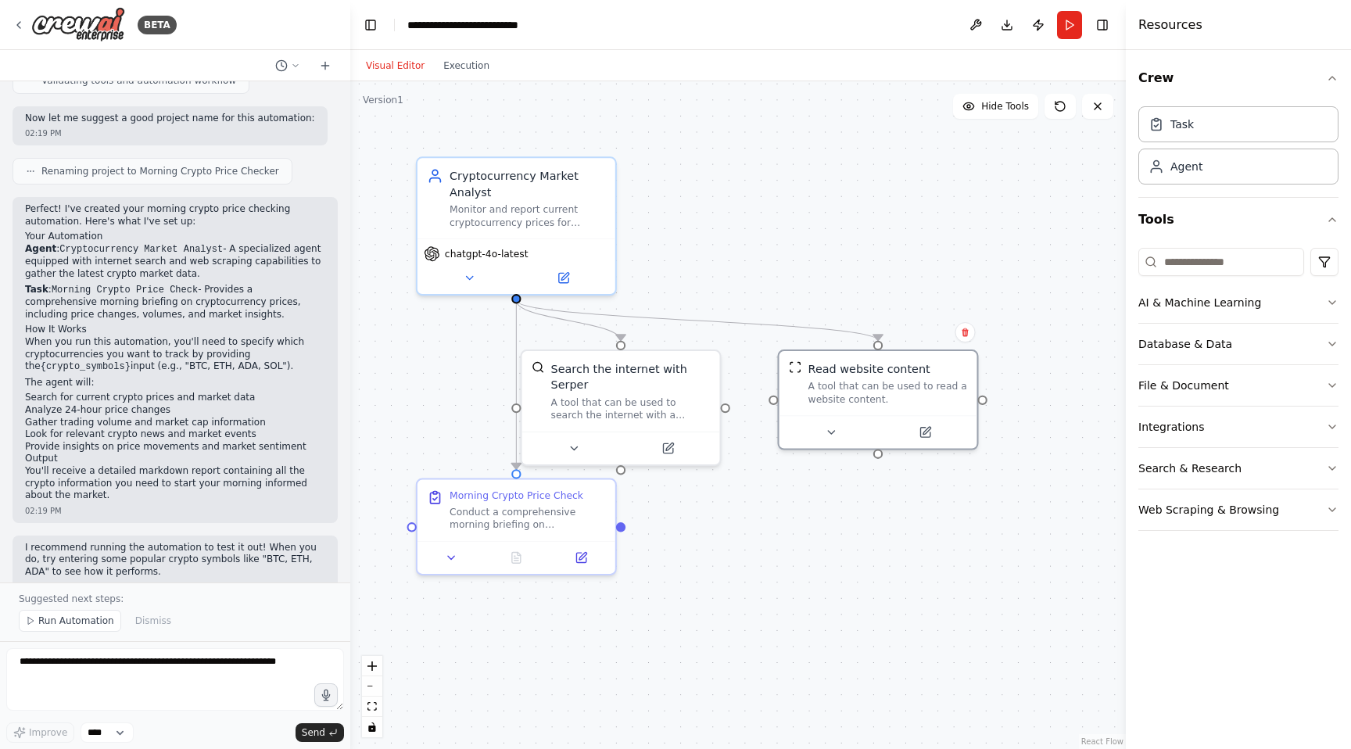
scroll to position [843, 0]
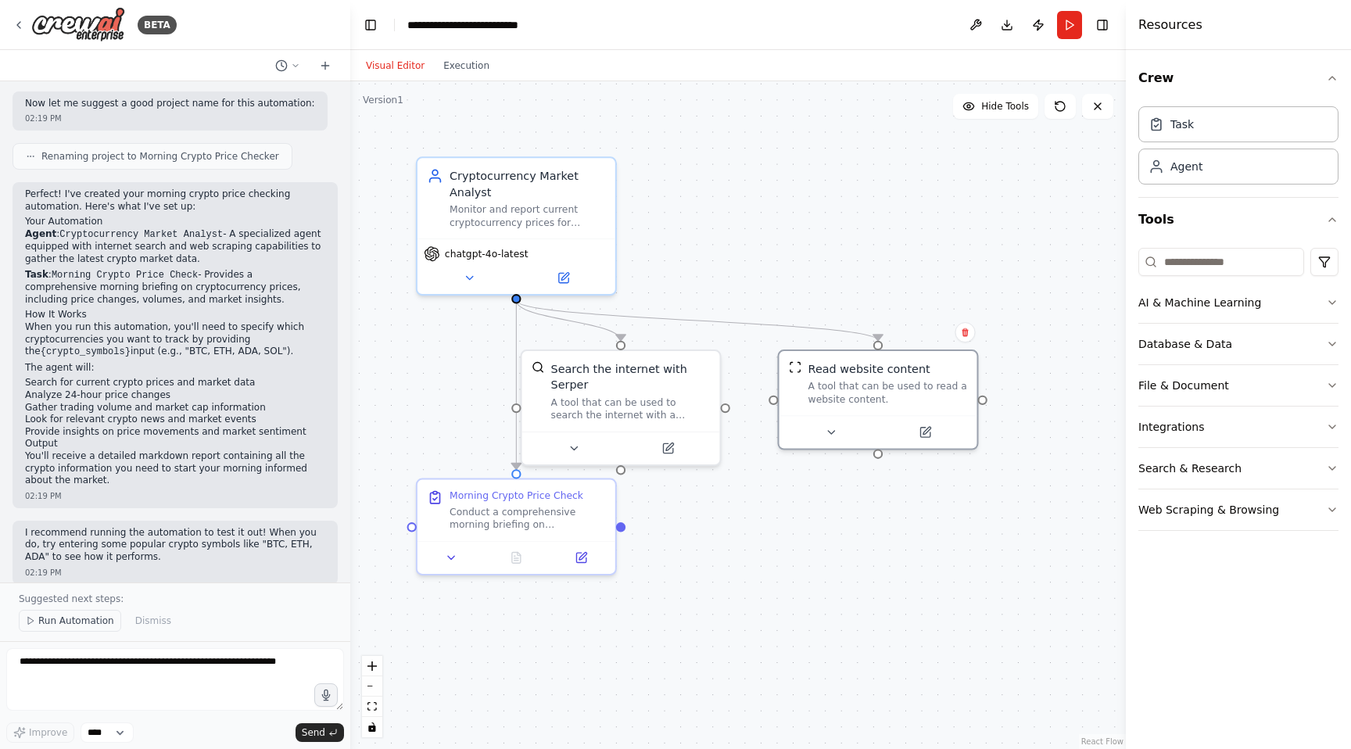
click at [76, 624] on span "Run Automation" at bounding box center [76, 620] width 76 height 13
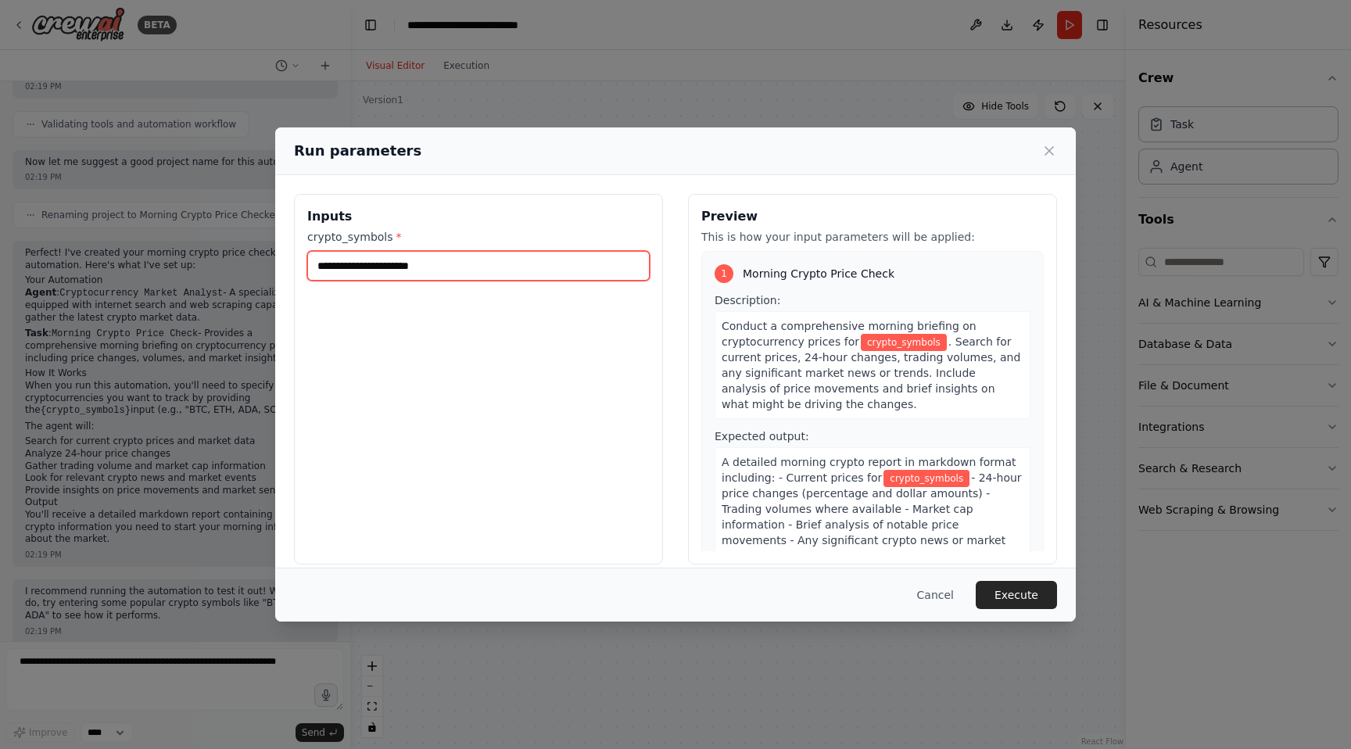
click at [358, 273] on input "crypto_symbols *" at bounding box center [478, 266] width 342 height 30
type input "****"
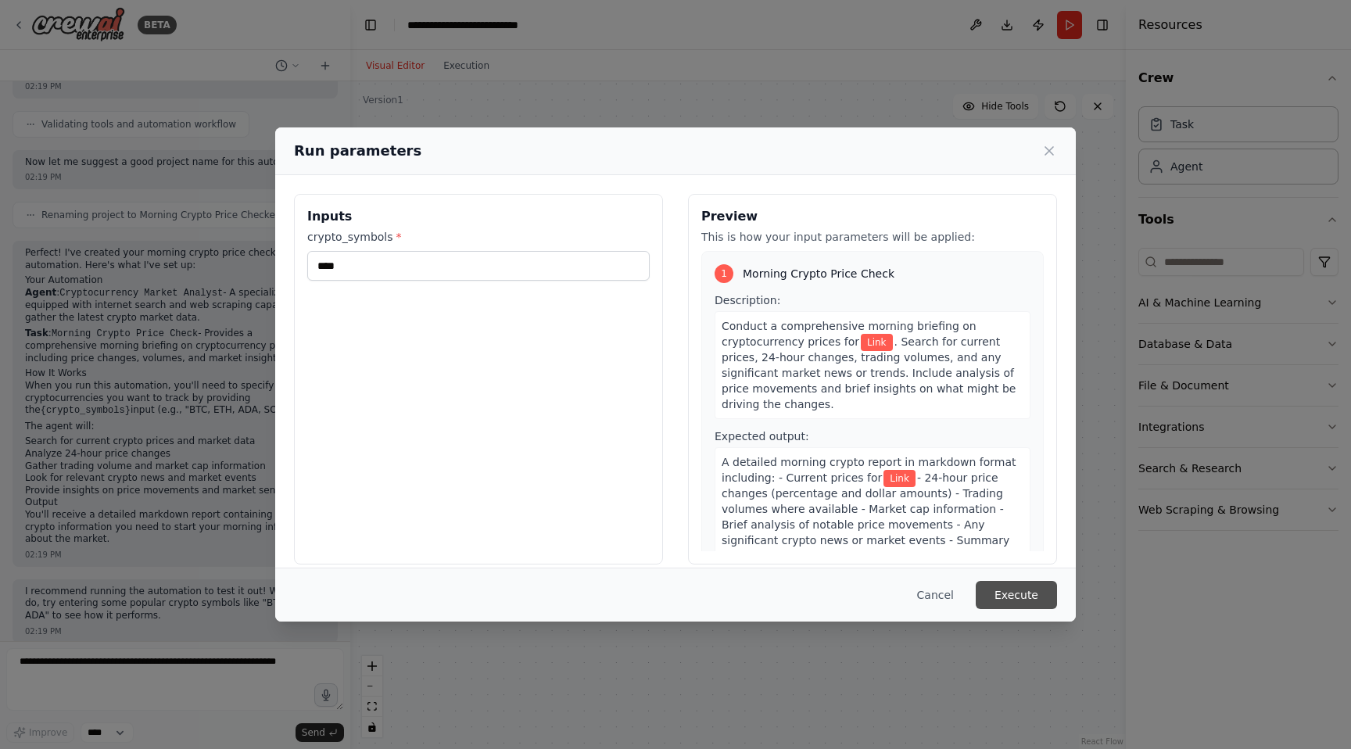
click at [1037, 594] on button "Execute" at bounding box center [1015, 595] width 81 height 28
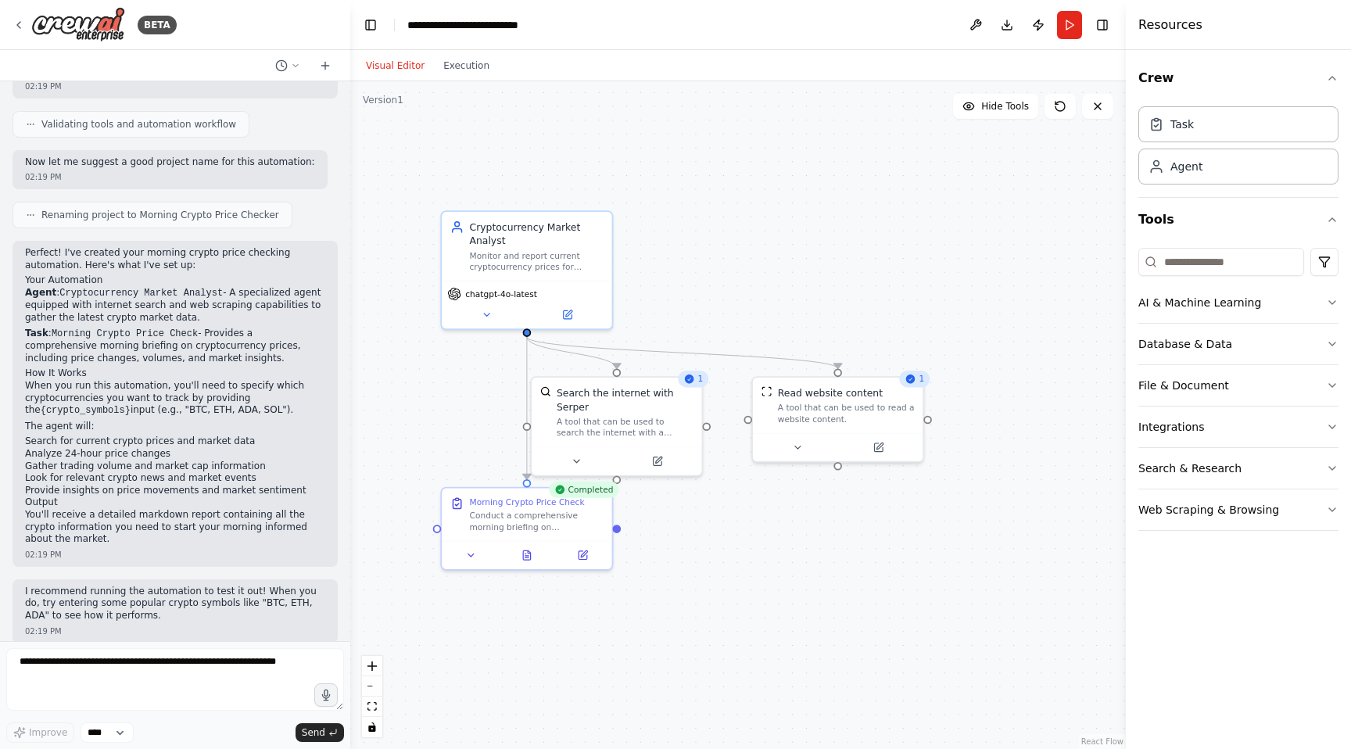
click at [568, 495] on div "Completed" at bounding box center [584, 489] width 70 height 16
click at [579, 495] on div "Completed" at bounding box center [584, 489] width 70 height 16
click at [580, 557] on icon at bounding box center [582, 552] width 11 height 11
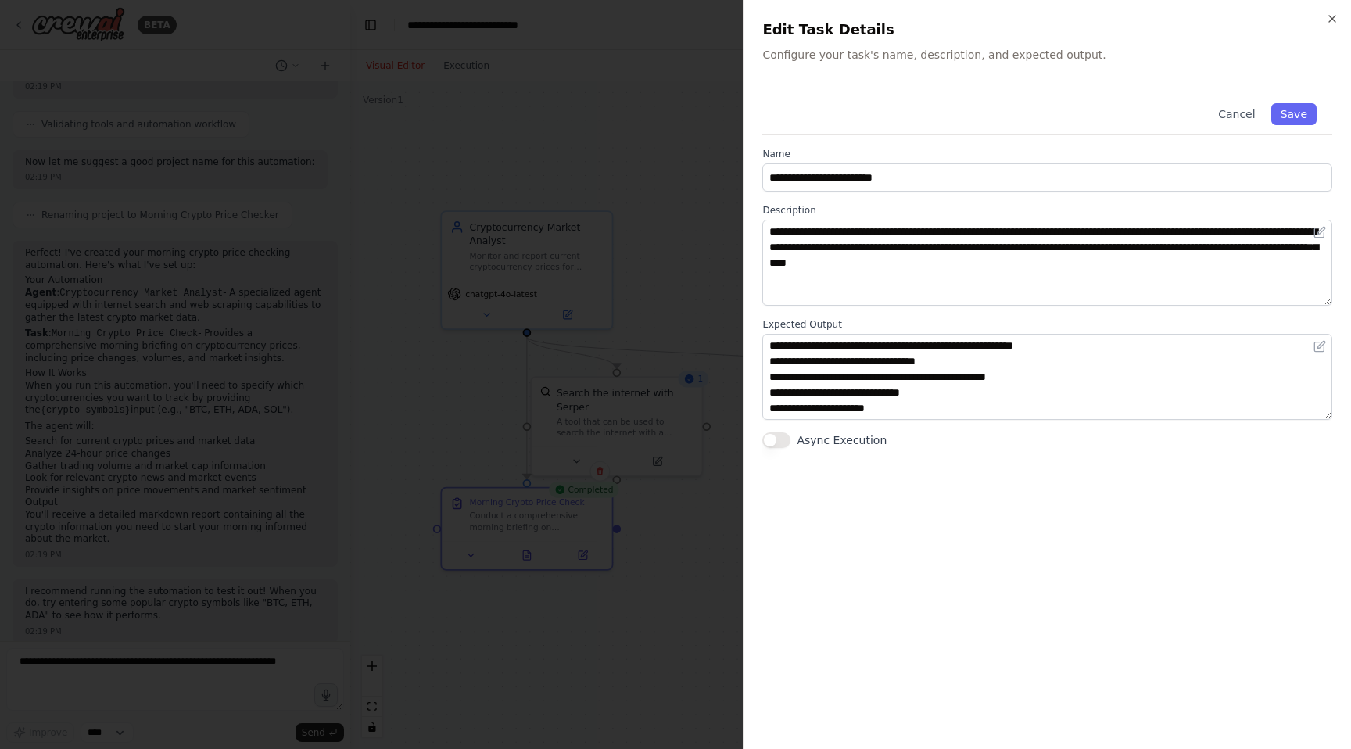
scroll to position [47, 0]
click at [1327, 15] on icon "button" at bounding box center [1332, 19] width 13 height 13
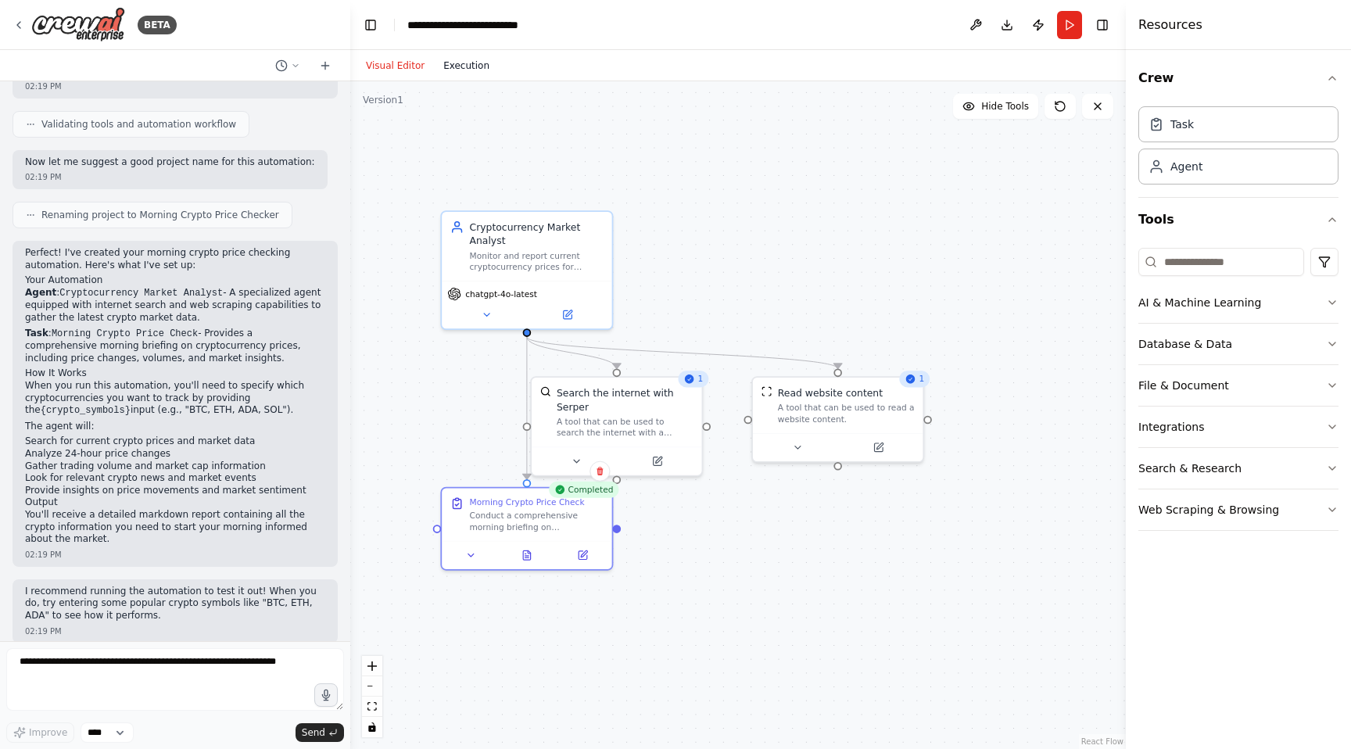
click at [446, 70] on button "Execution" at bounding box center [466, 65] width 65 height 19
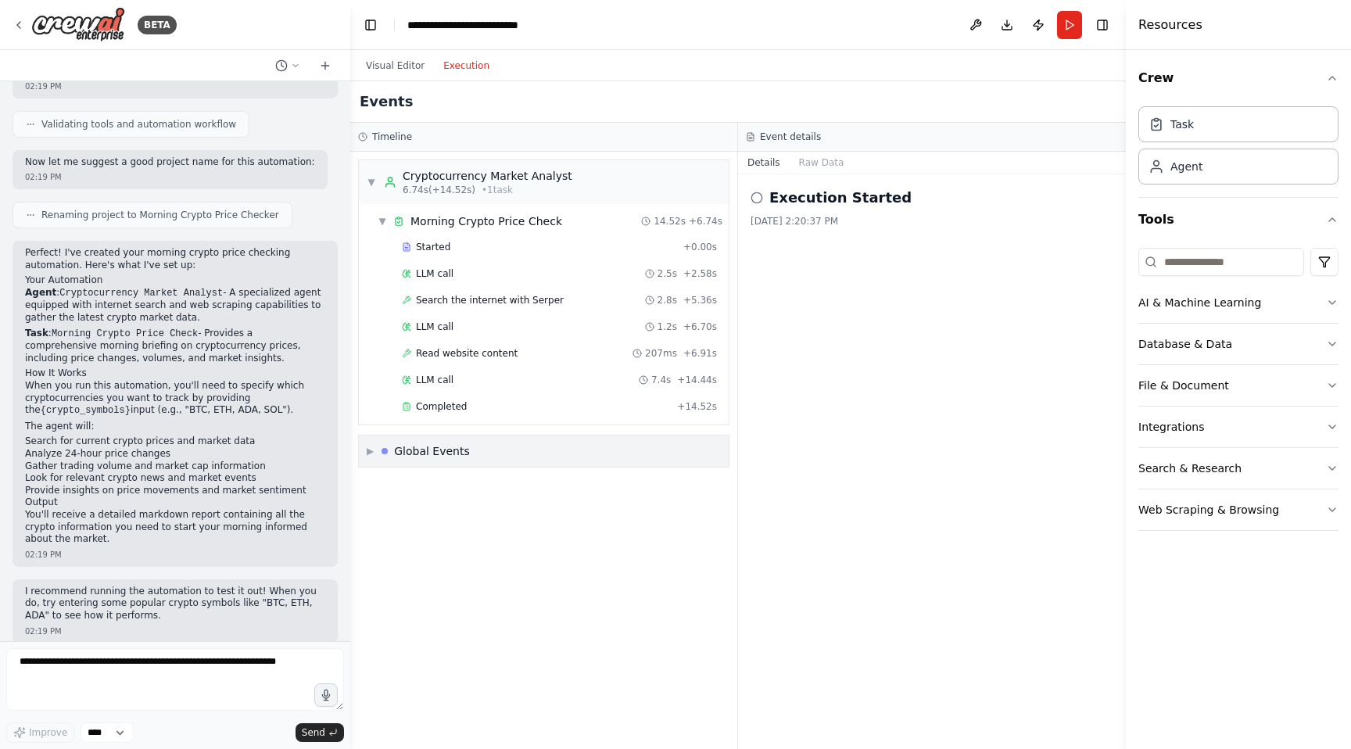
click at [371, 448] on span "▶" at bounding box center [370, 451] width 7 height 13
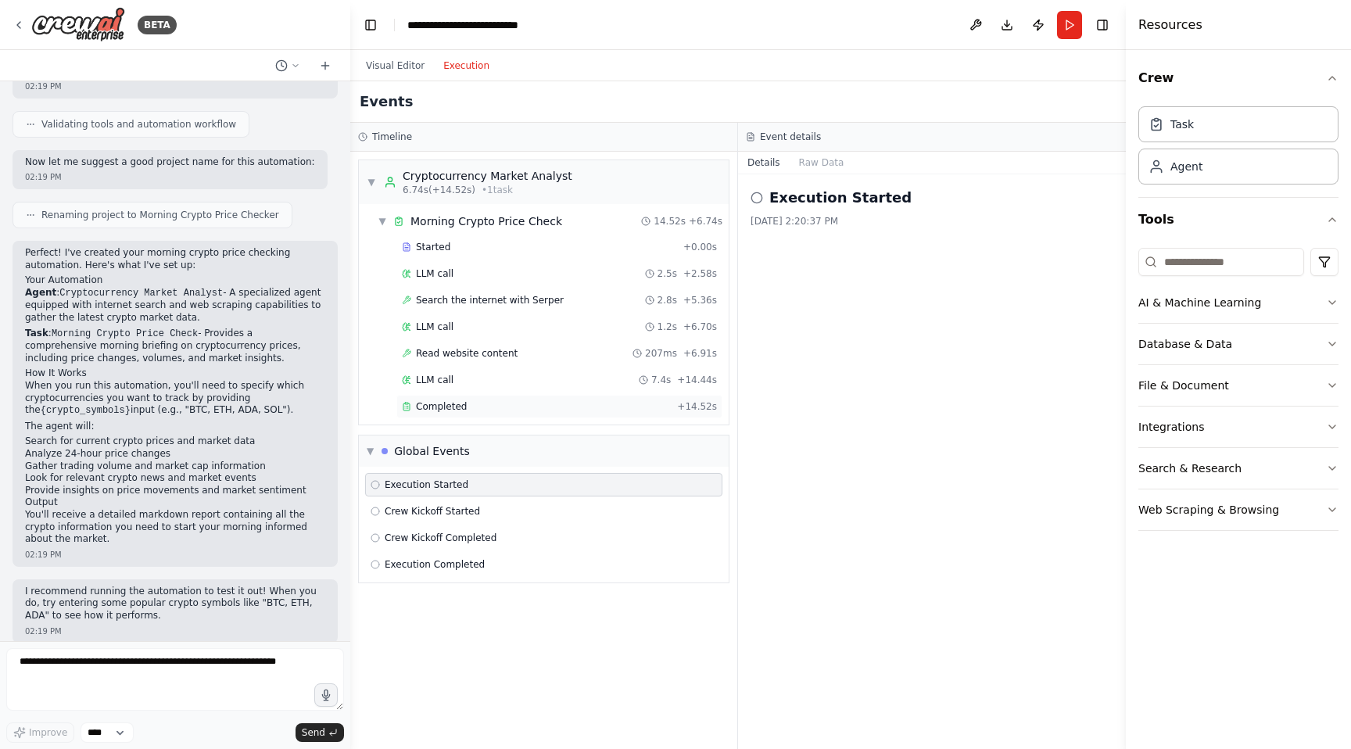
click at [455, 398] on div "Completed + 14.52s" at bounding box center [559, 406] width 326 height 23
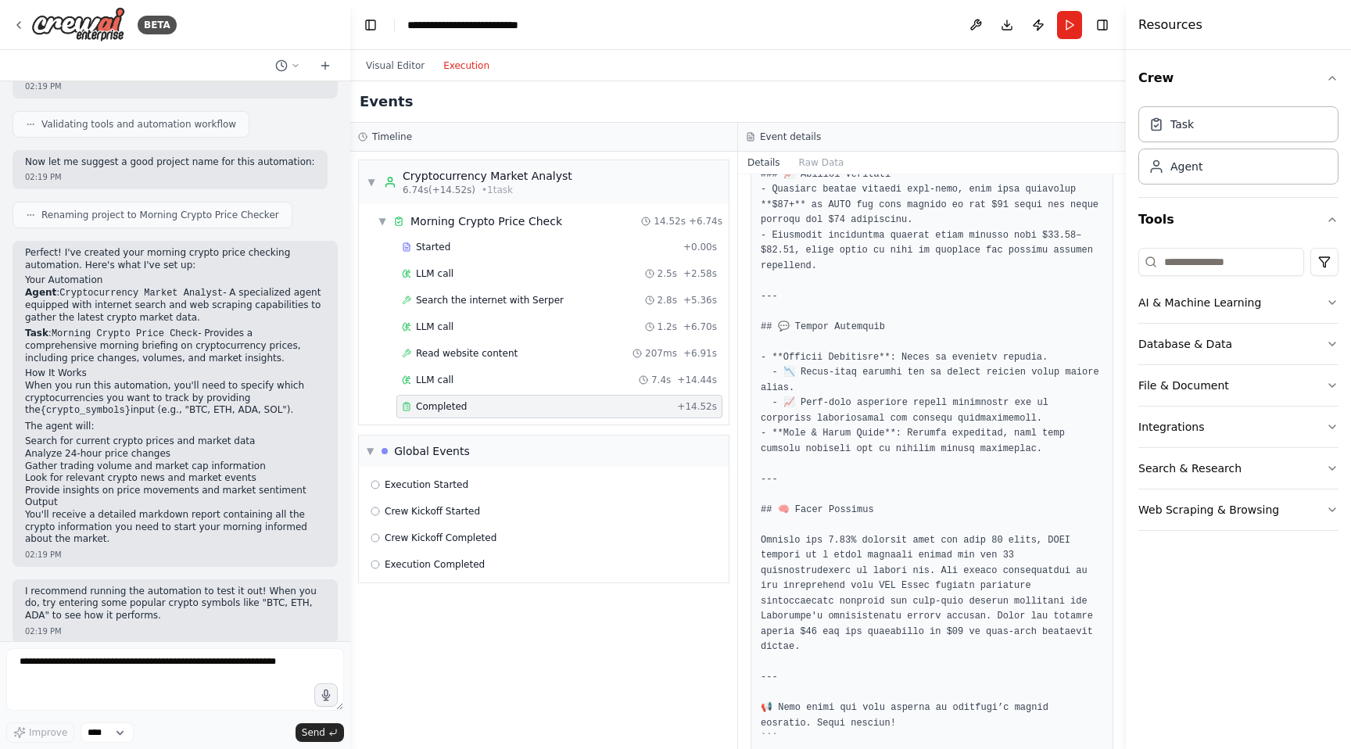
scroll to position [872, 0]
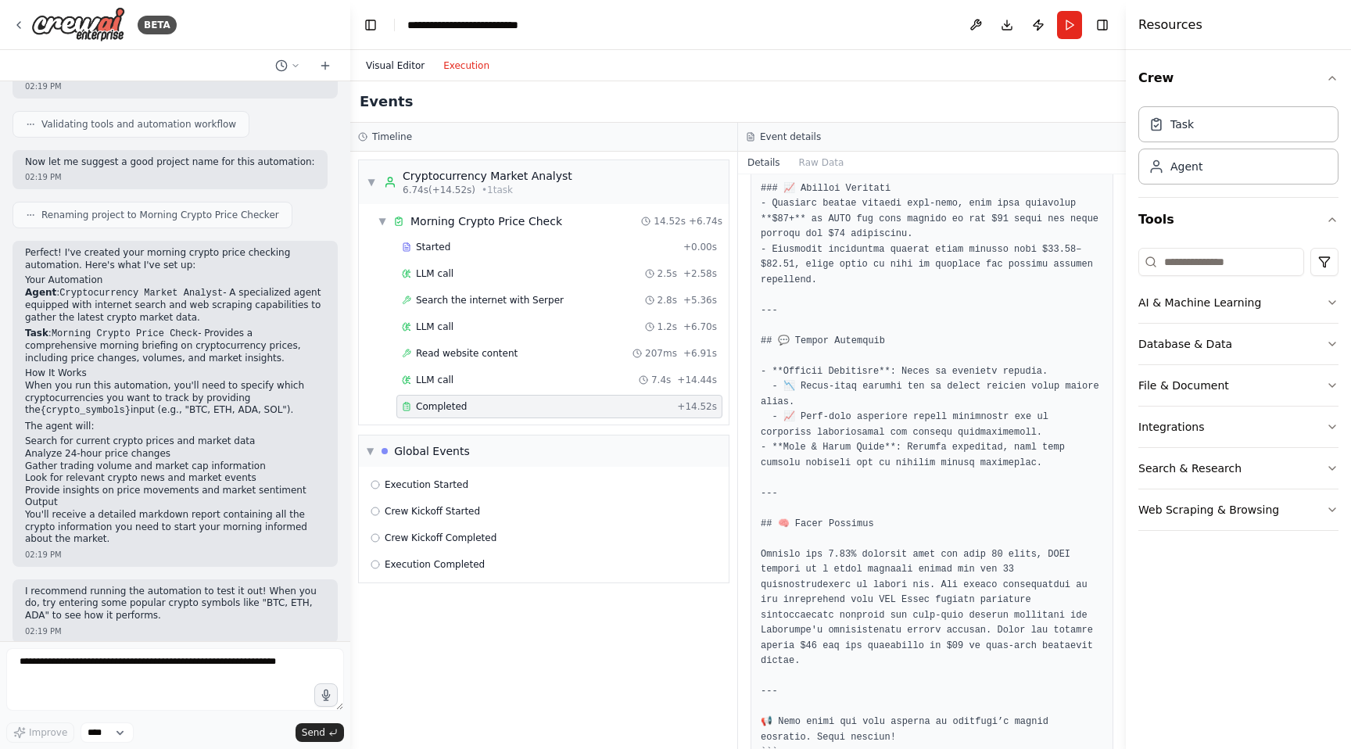
click at [405, 57] on button "Visual Editor" at bounding box center [394, 65] width 77 height 19
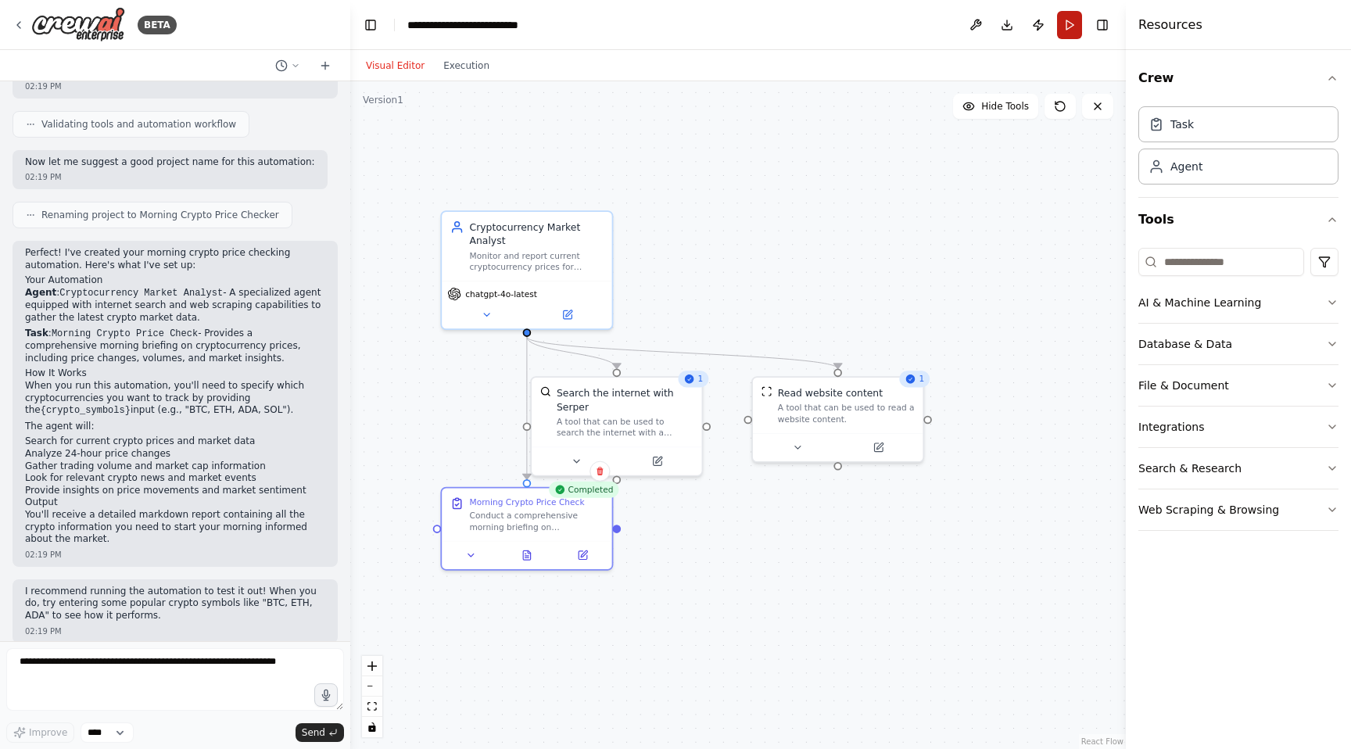
click at [1060, 30] on button "Run" at bounding box center [1069, 25] width 25 height 28
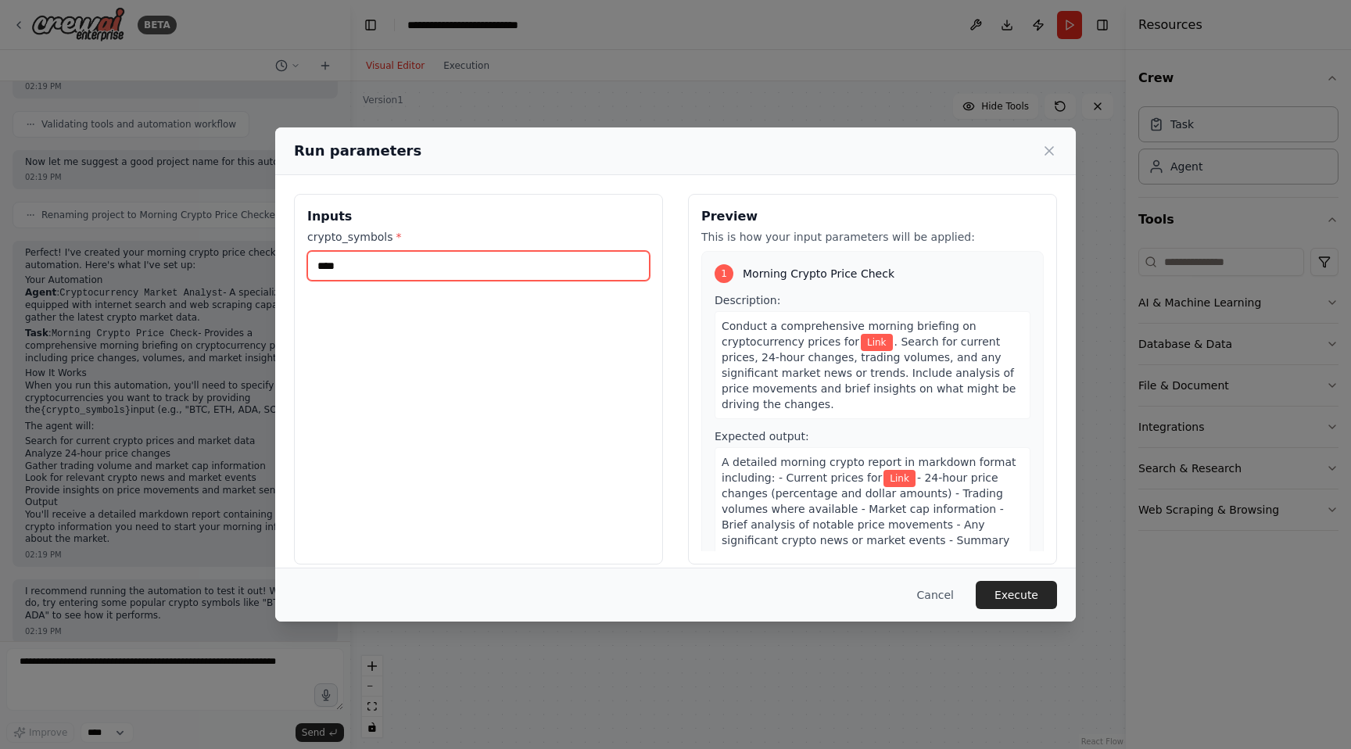
click at [404, 263] on input "****" at bounding box center [478, 266] width 342 height 30
type input "*********"
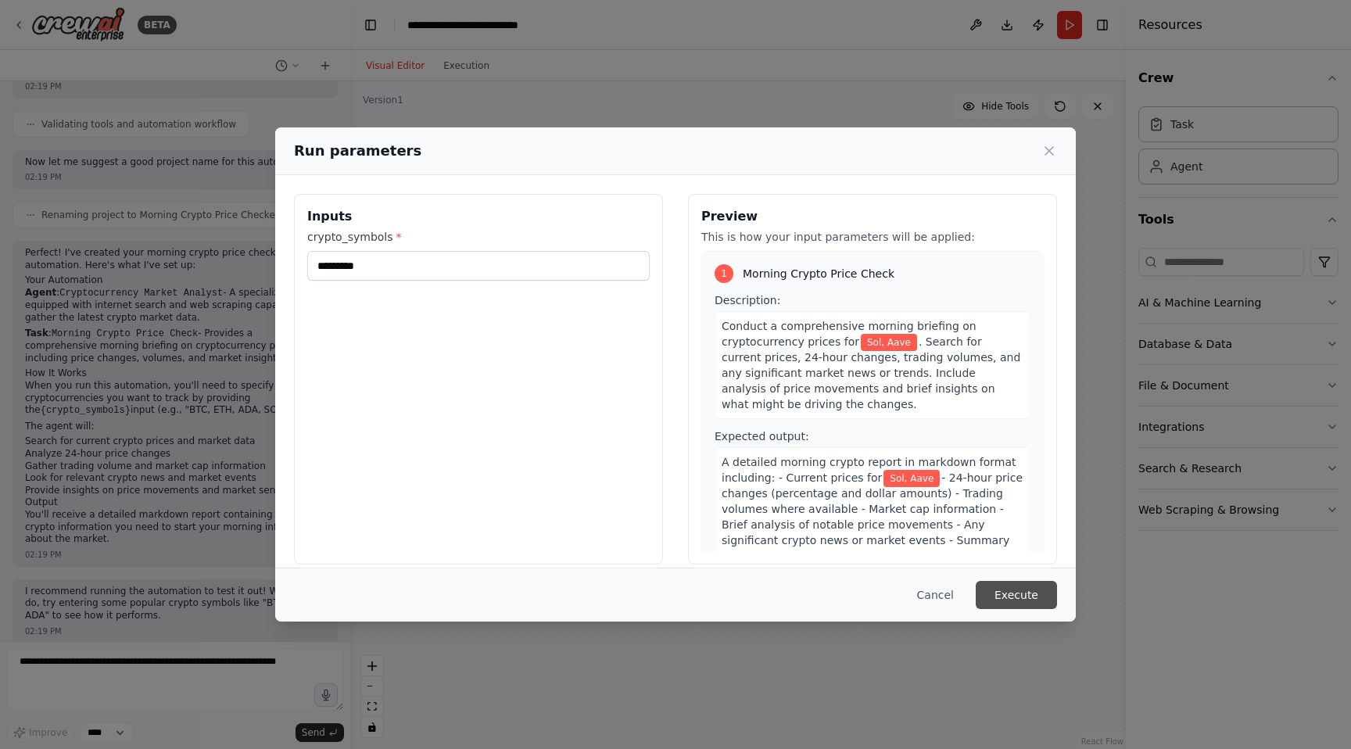
click at [1007, 587] on button "Execute" at bounding box center [1015, 595] width 81 height 28
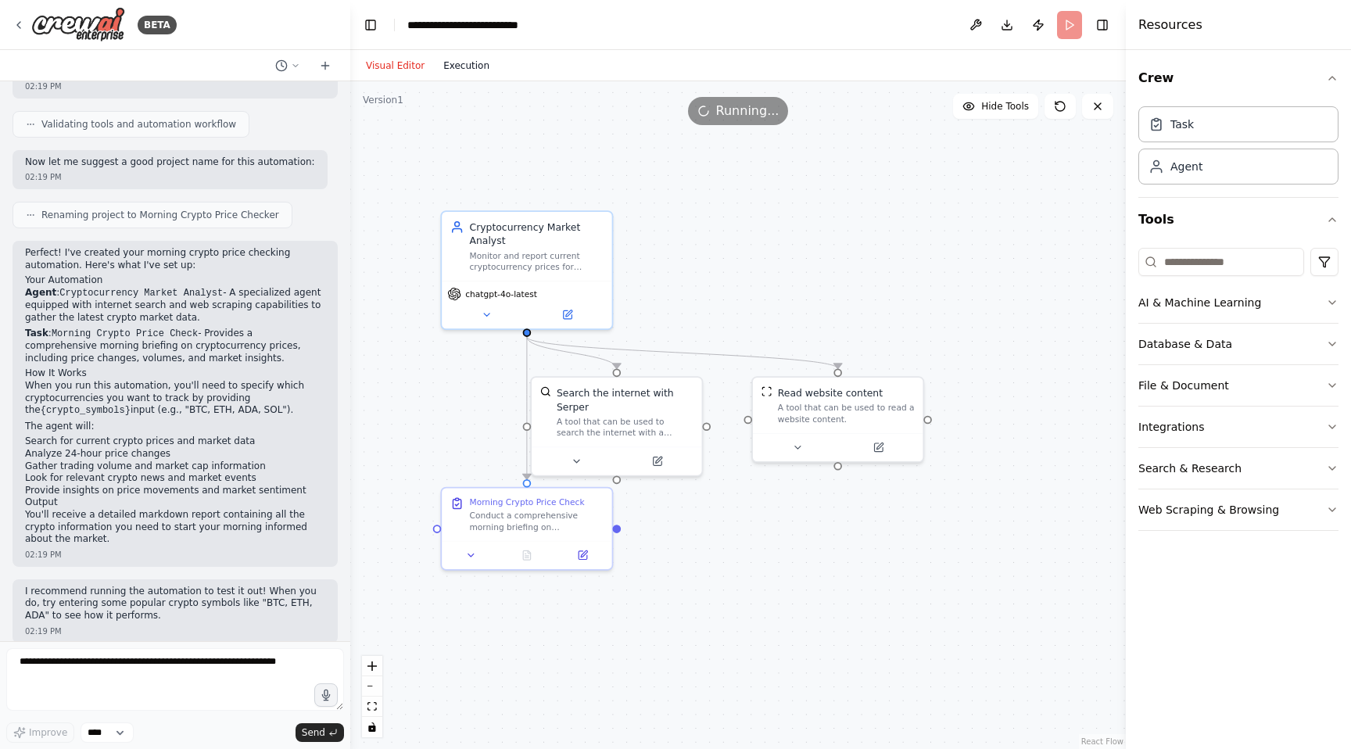
click at [462, 62] on button "Execution" at bounding box center [466, 65] width 65 height 19
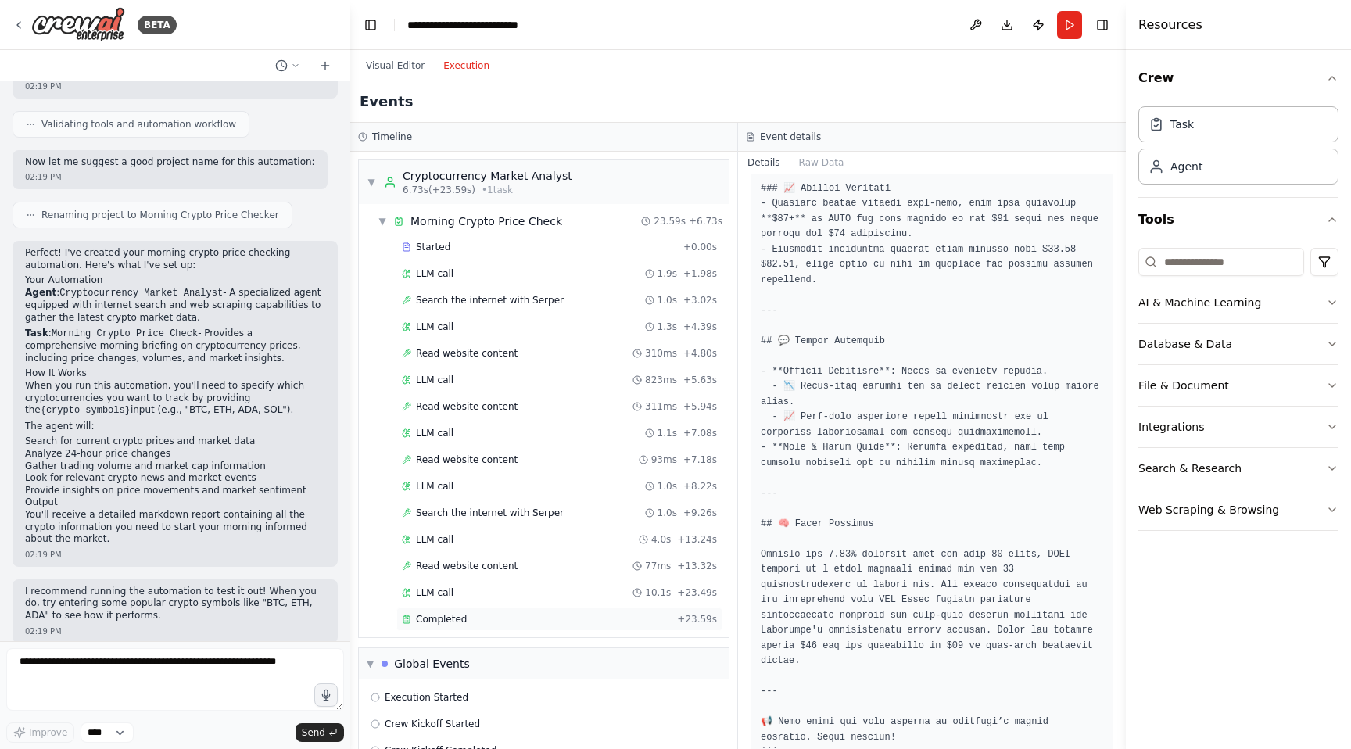
click at [571, 619] on div "Completed" at bounding box center [536, 619] width 269 height 13
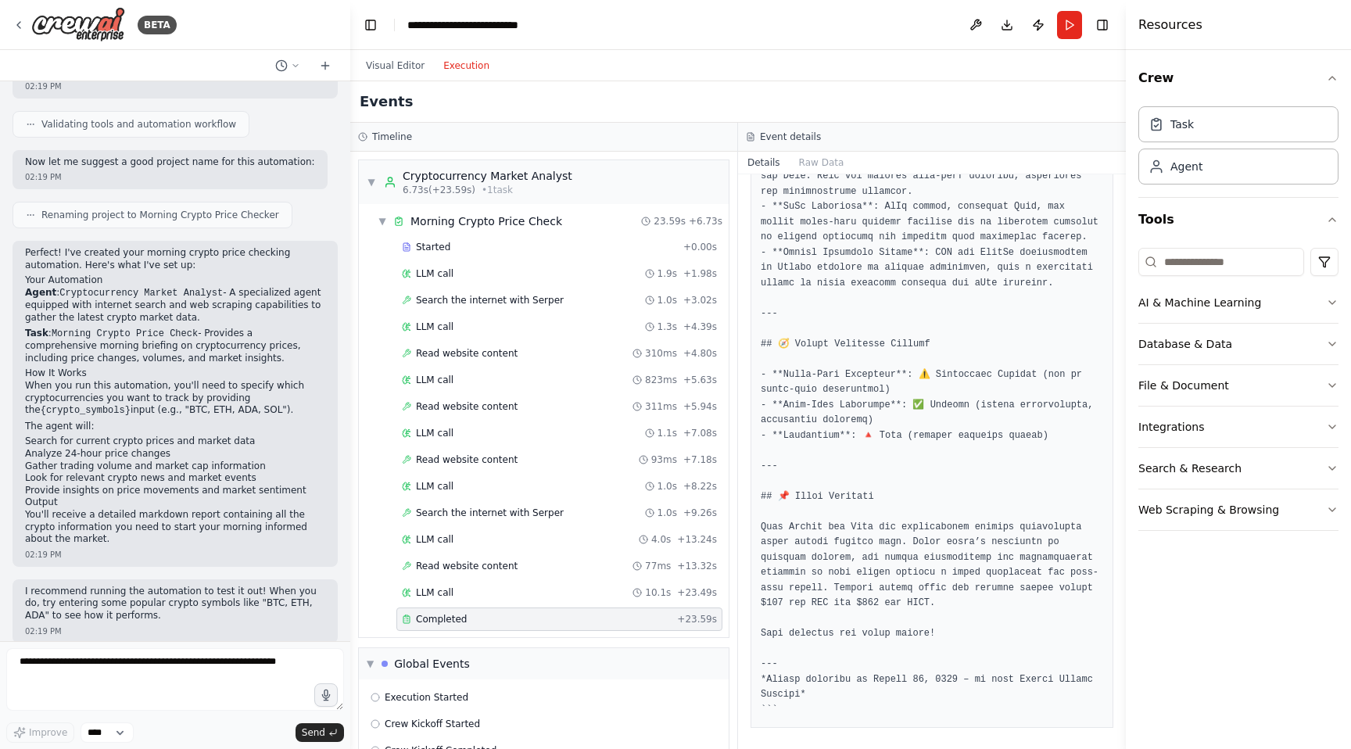
scroll to position [1055, 0]
